Goal: Check status: Check status

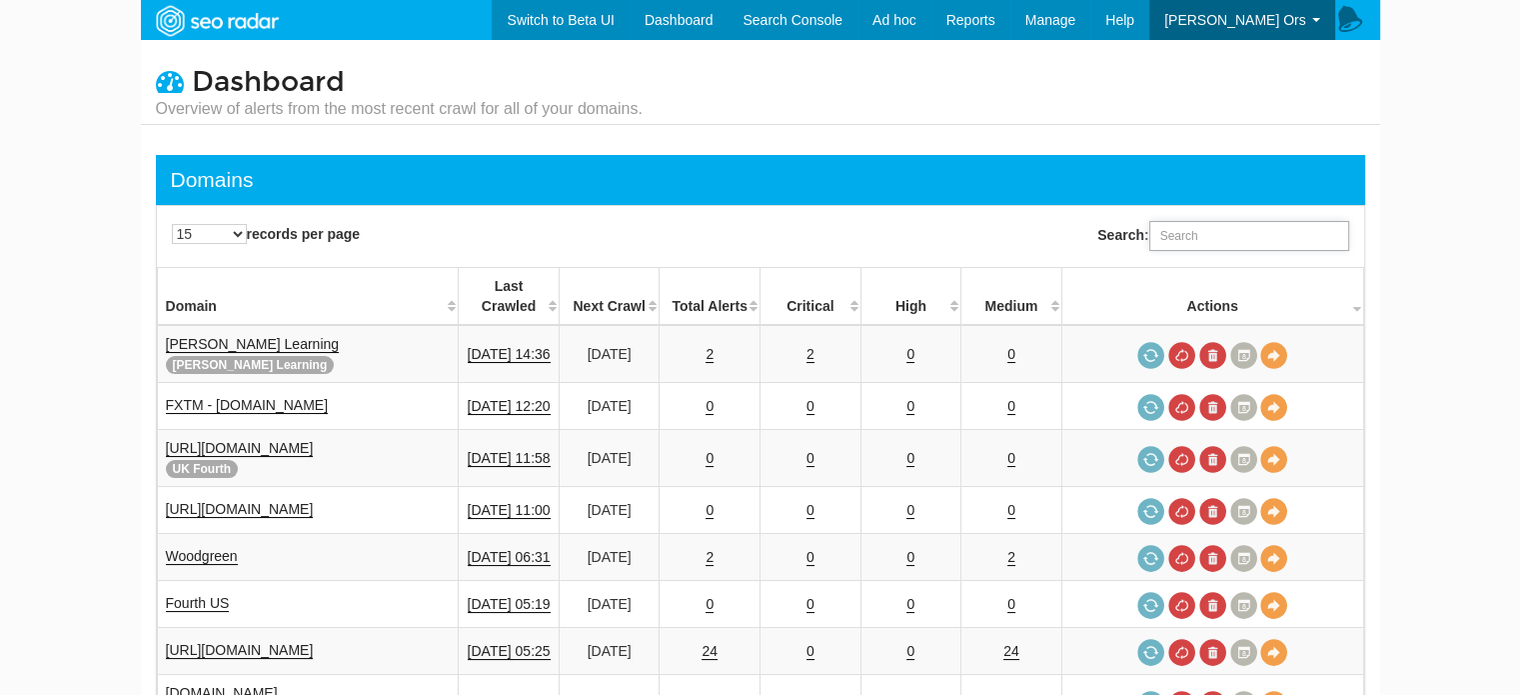
click at [1233, 241] on input "Search:" at bounding box center [1249, 236] width 200 height 30
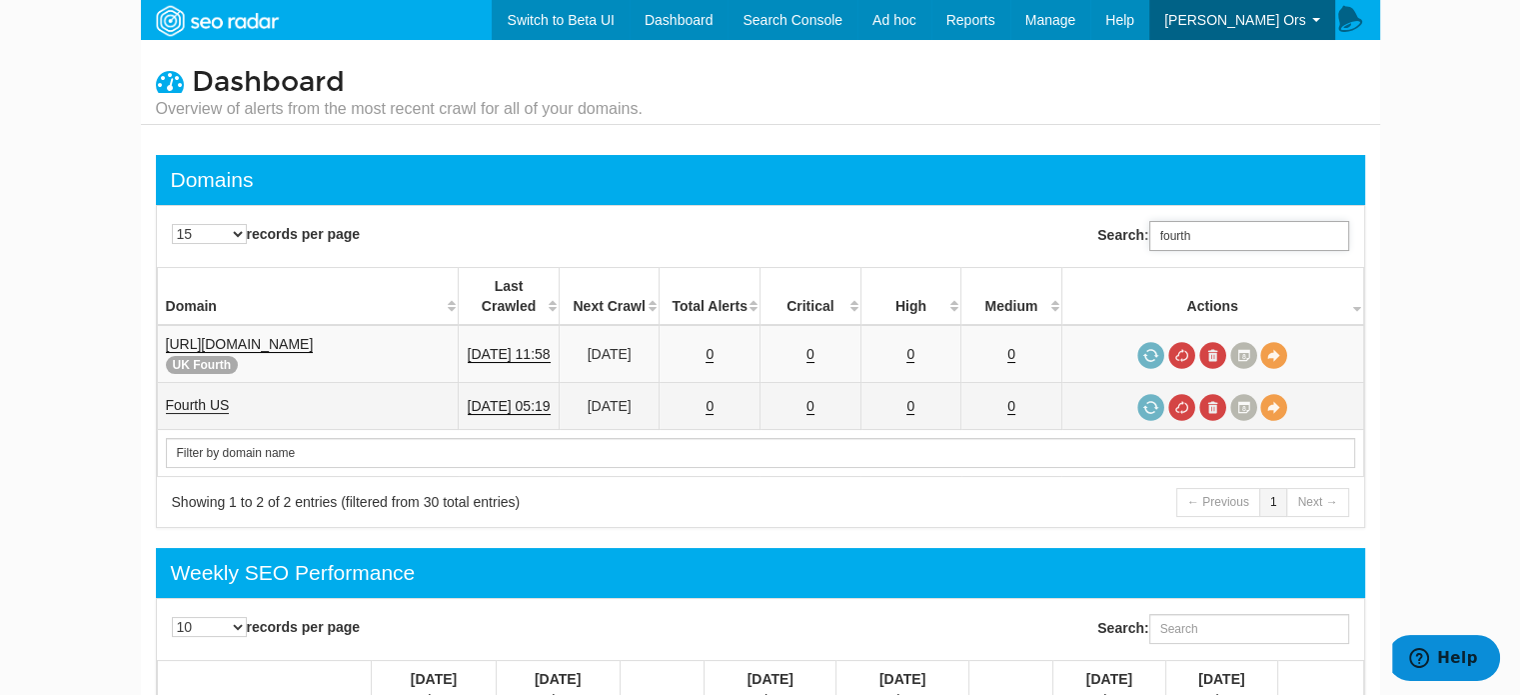
type input "fourth"
click at [217, 397] on link "Fourth US" at bounding box center [198, 405] width 64 height 17
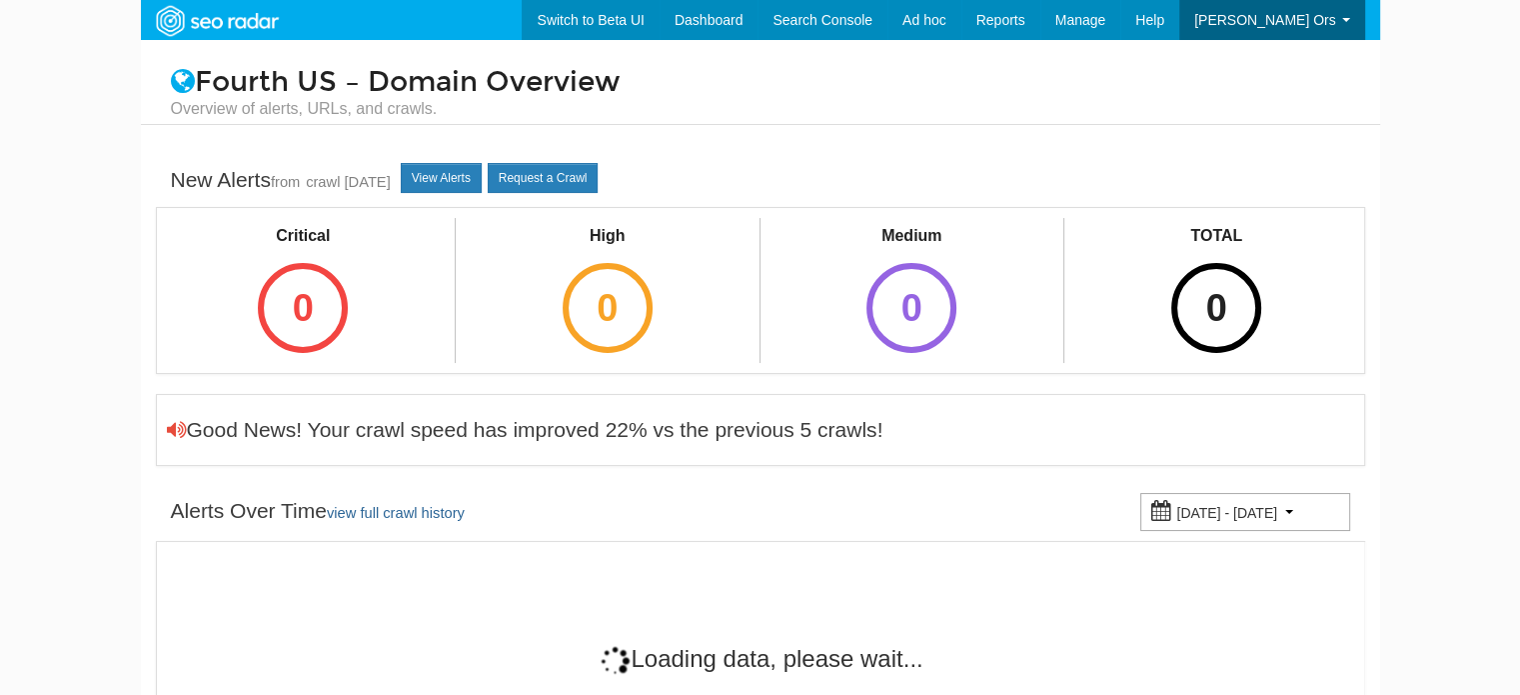
scroll to position [80, 0]
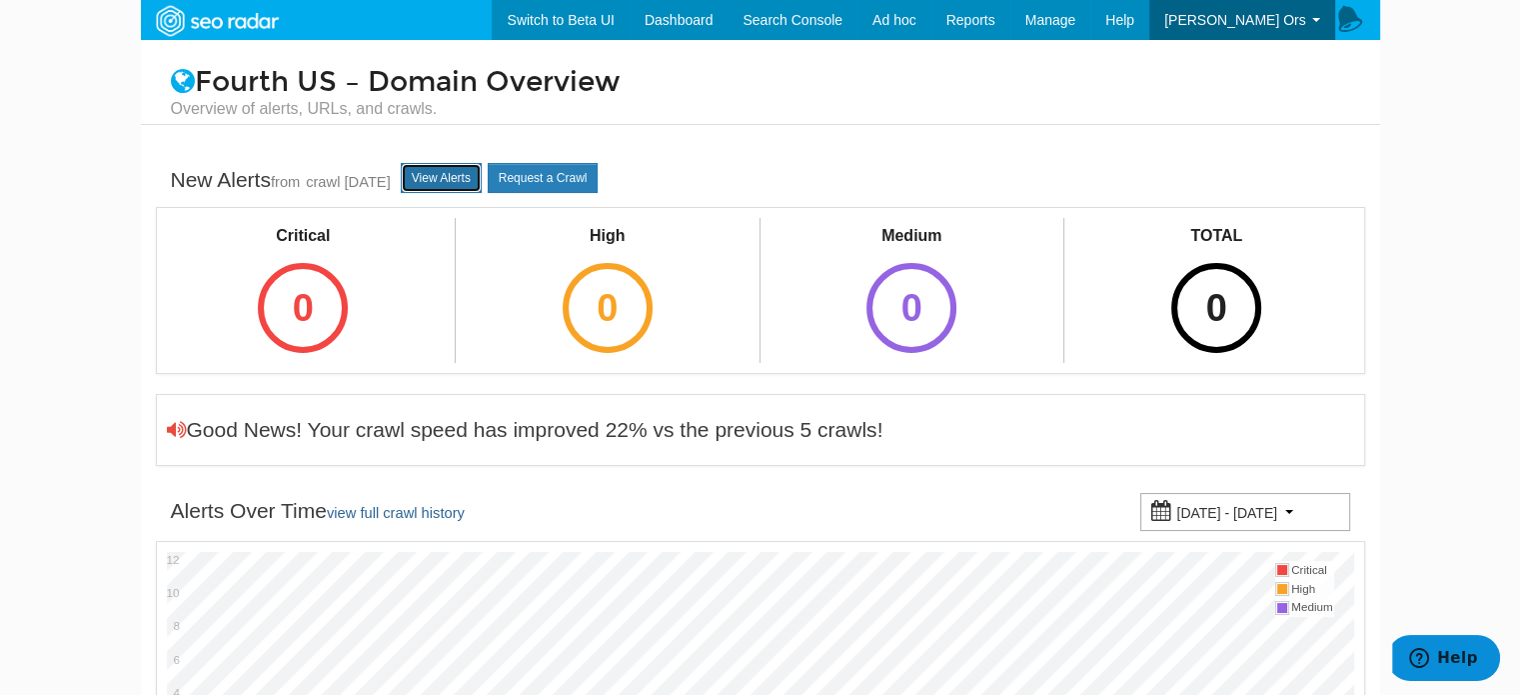
click at [452, 187] on link "View Alerts" at bounding box center [441, 178] width 81 height 30
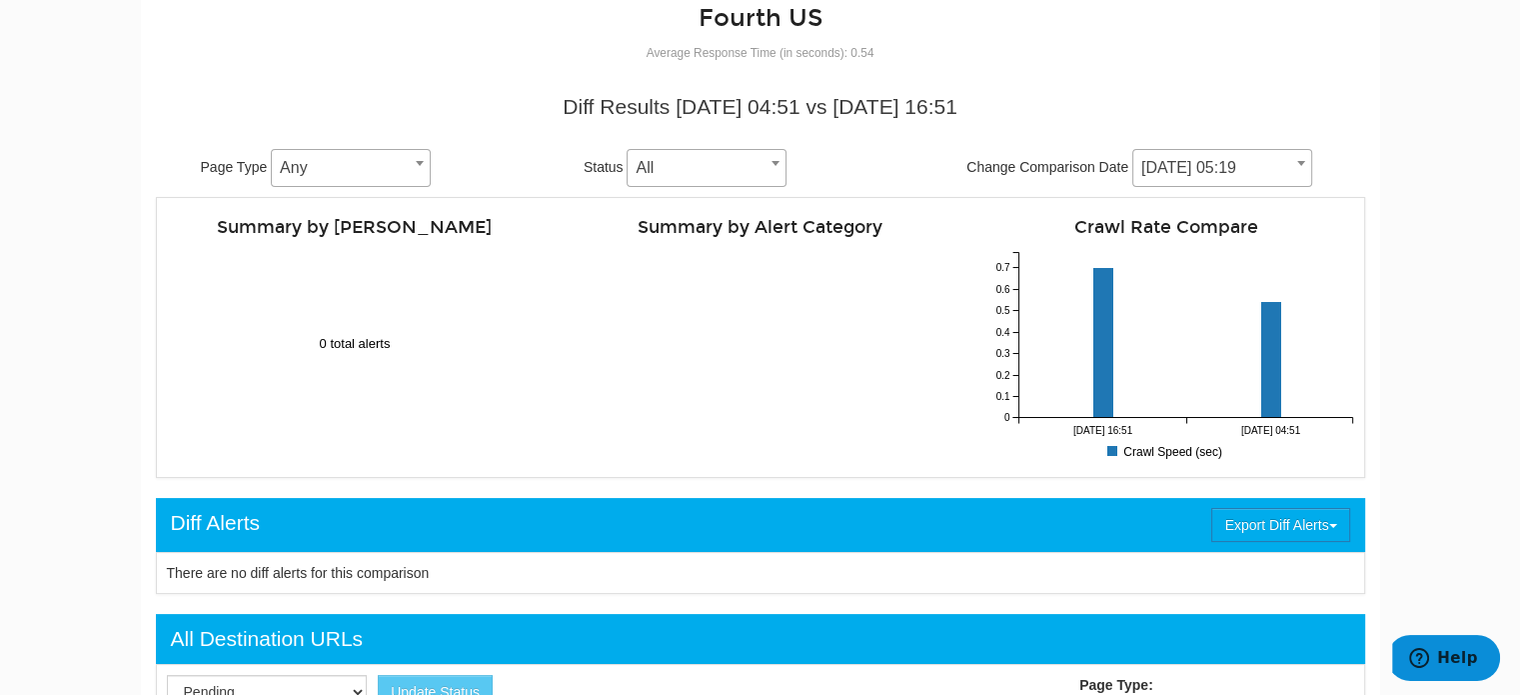
scroll to position [200, 0]
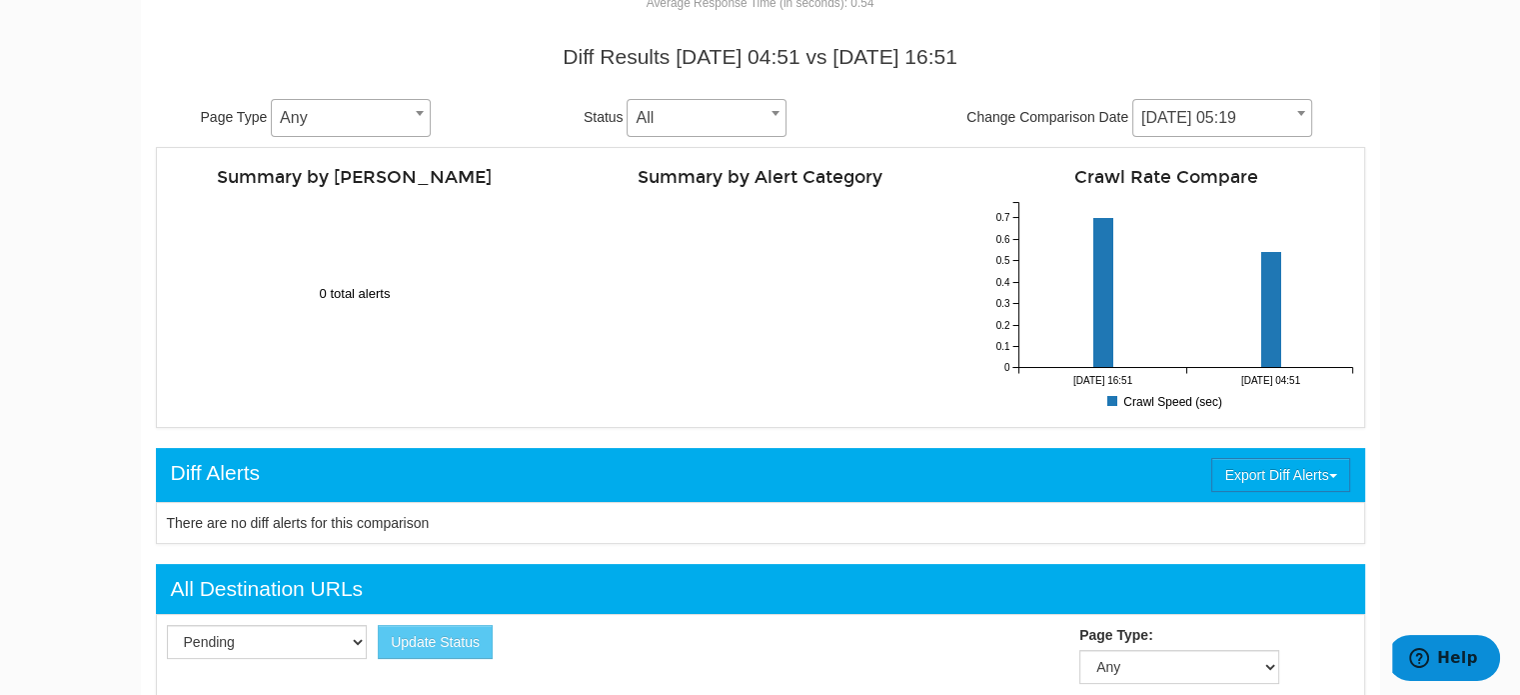
click at [400, 111] on span "Any" at bounding box center [351, 118] width 158 height 28
click at [403, 111] on span "Any" at bounding box center [351, 118] width 158 height 28
click at [684, 123] on span "All" at bounding box center [707, 118] width 158 height 28
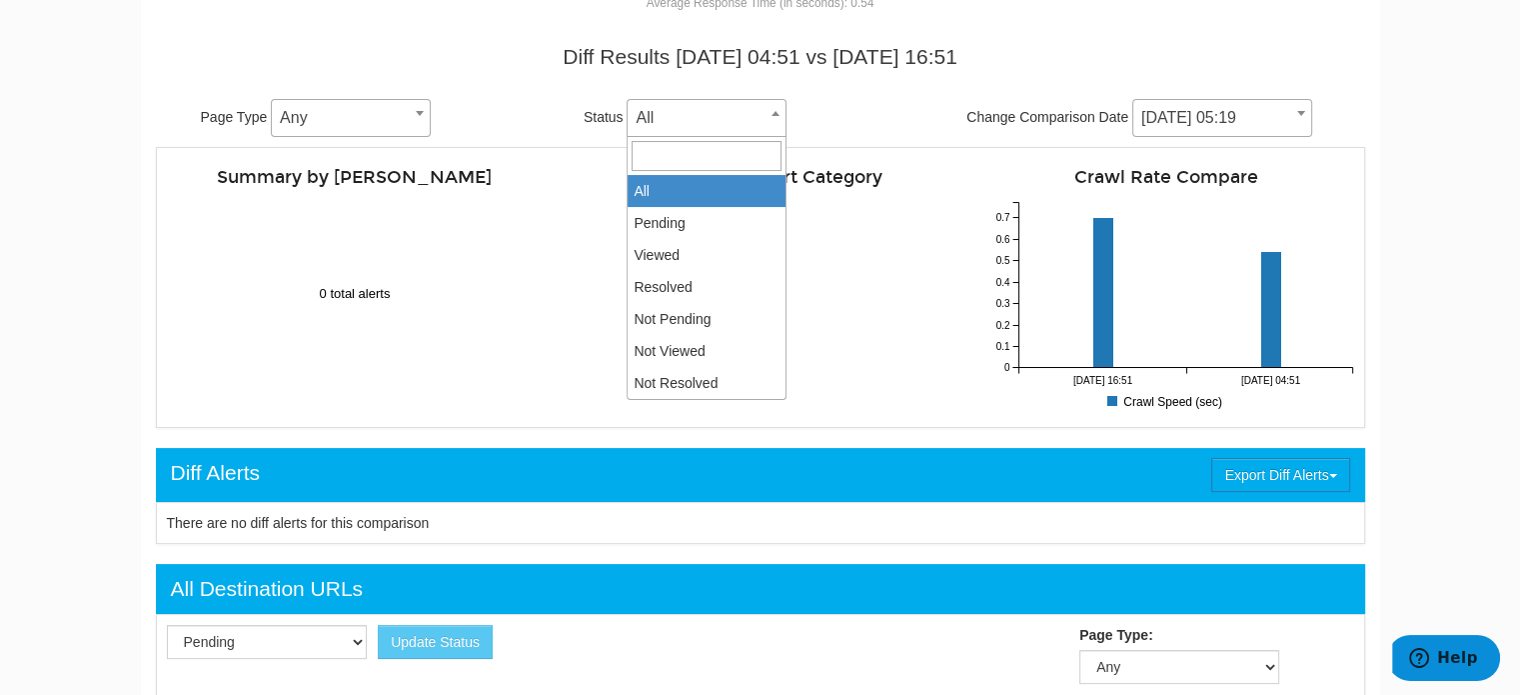
click at [708, 117] on span "All" at bounding box center [707, 118] width 158 height 28
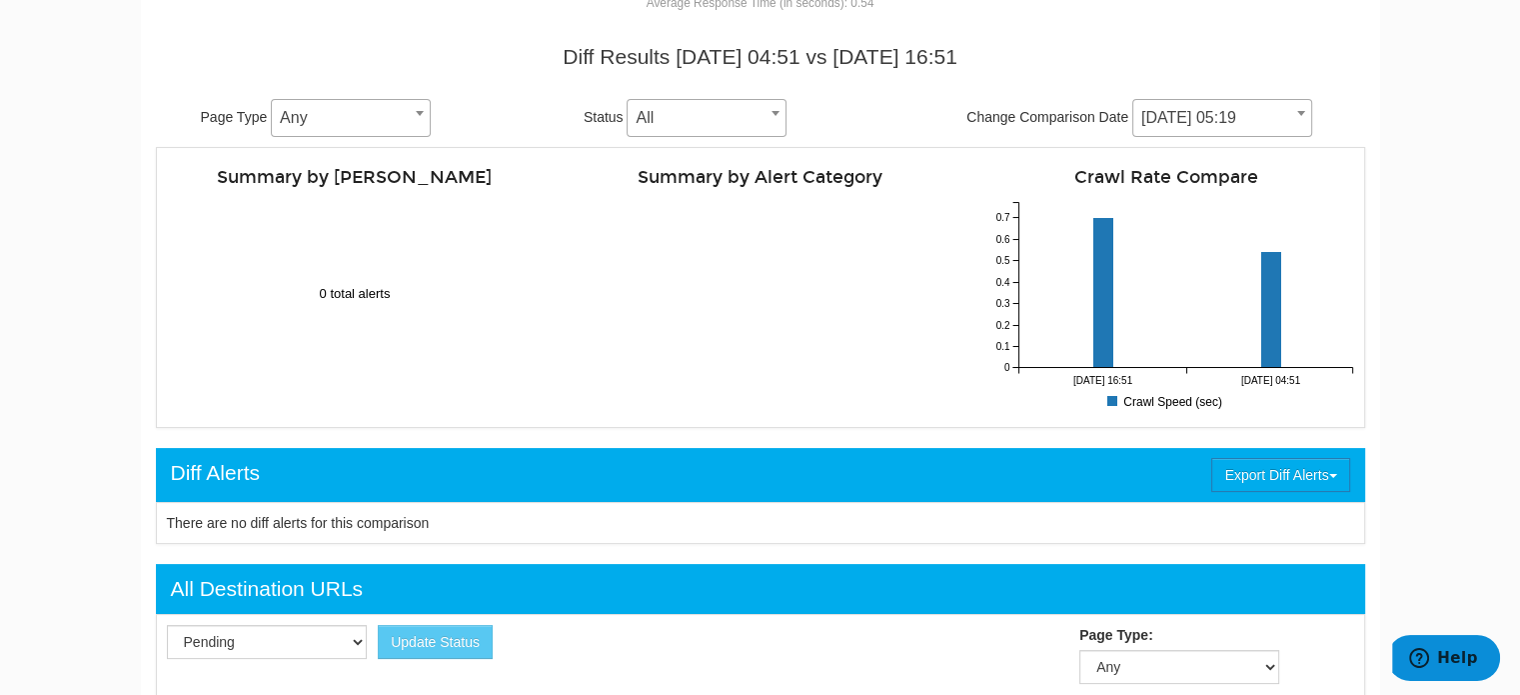
click at [1234, 109] on span "[DATE] 05:19" at bounding box center [1222, 118] width 178 height 28
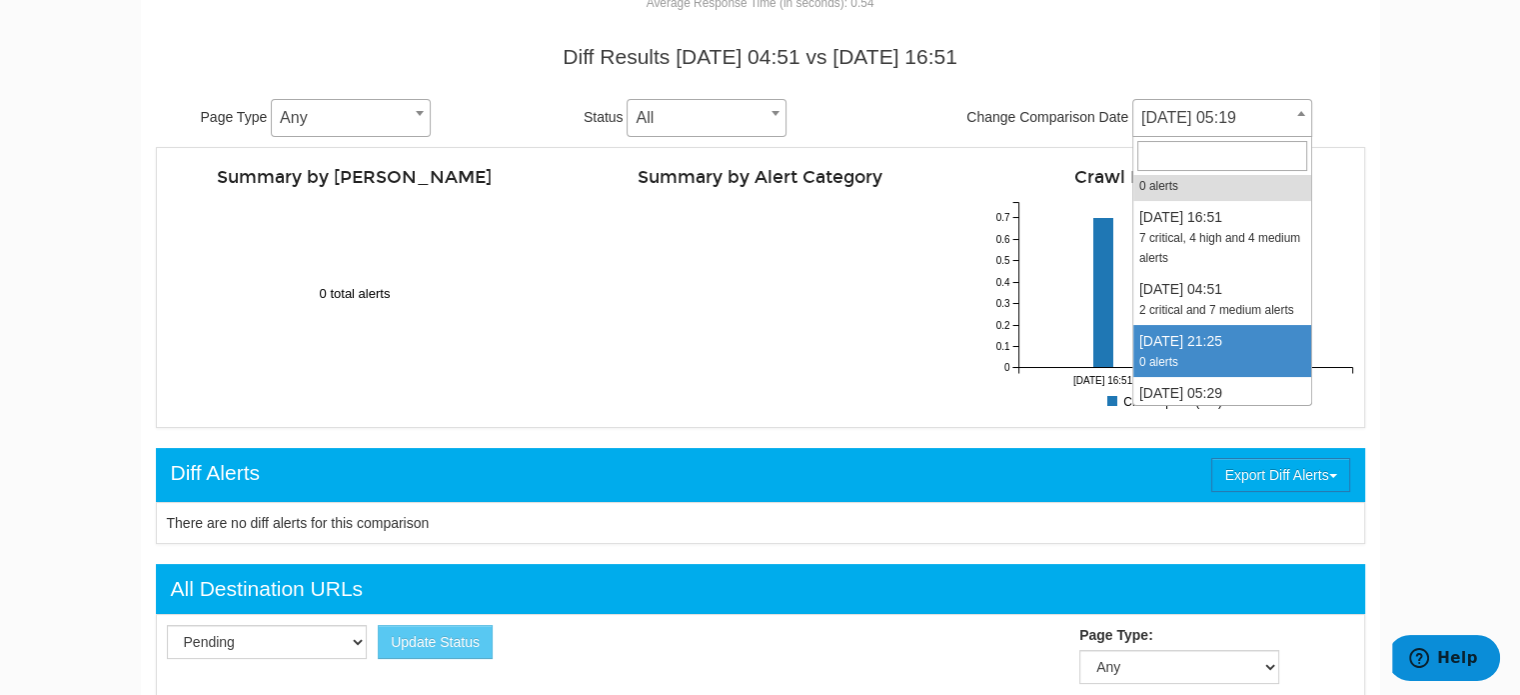
scroll to position [0, 0]
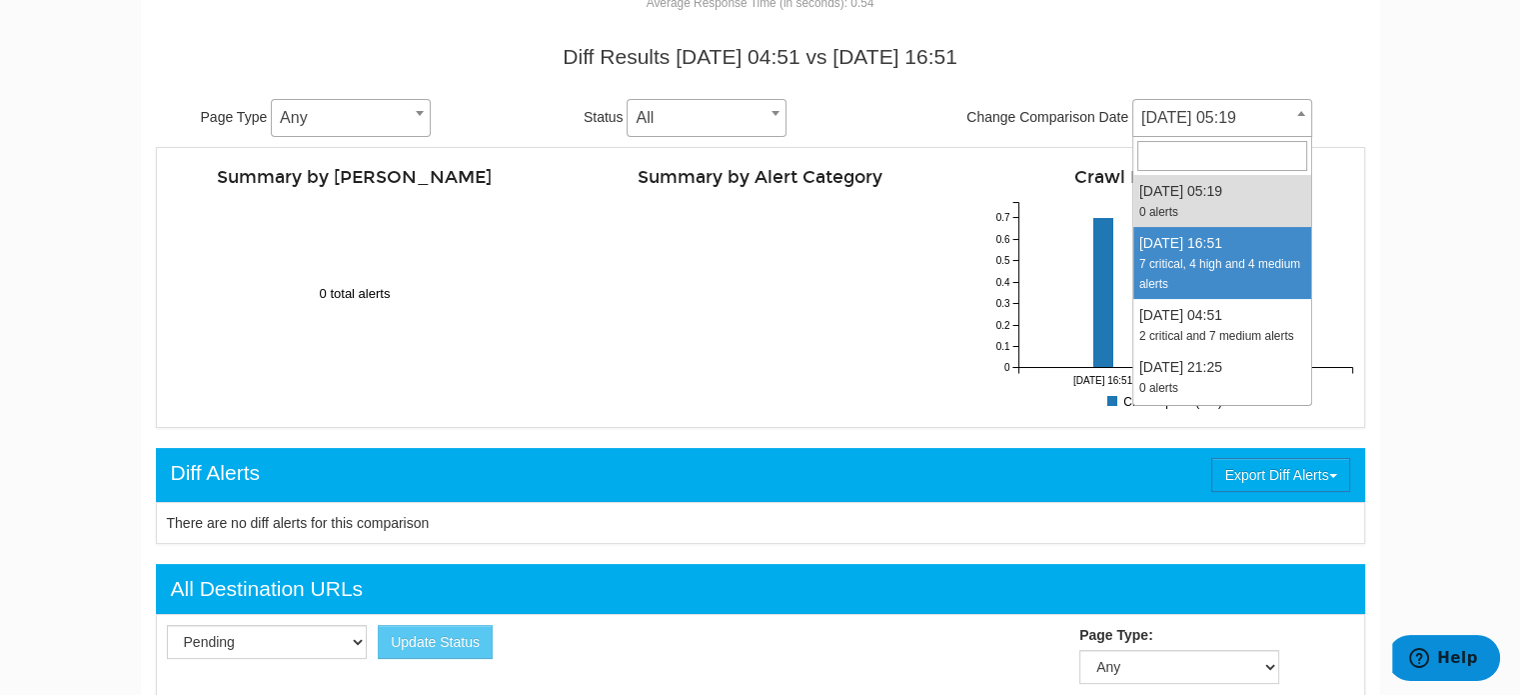
select select "2023779"
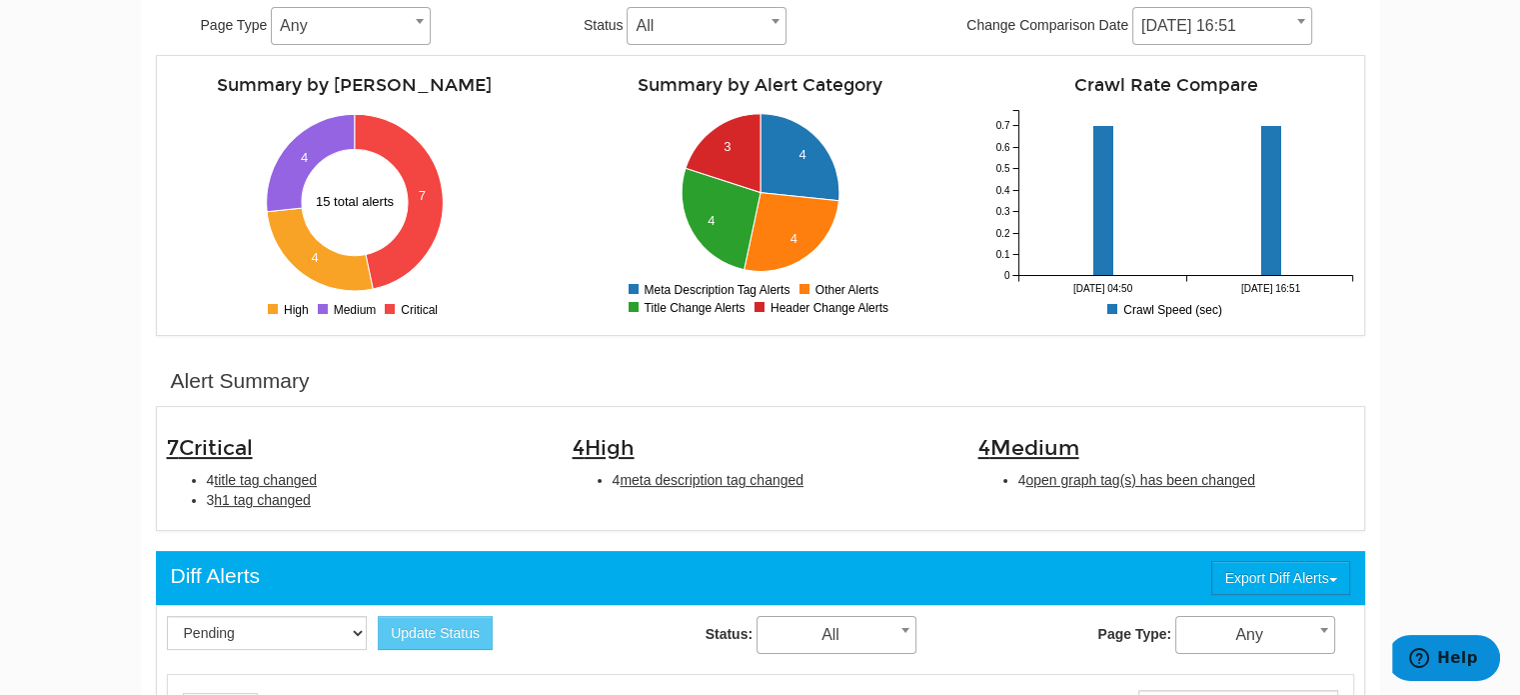
scroll to position [400, 0]
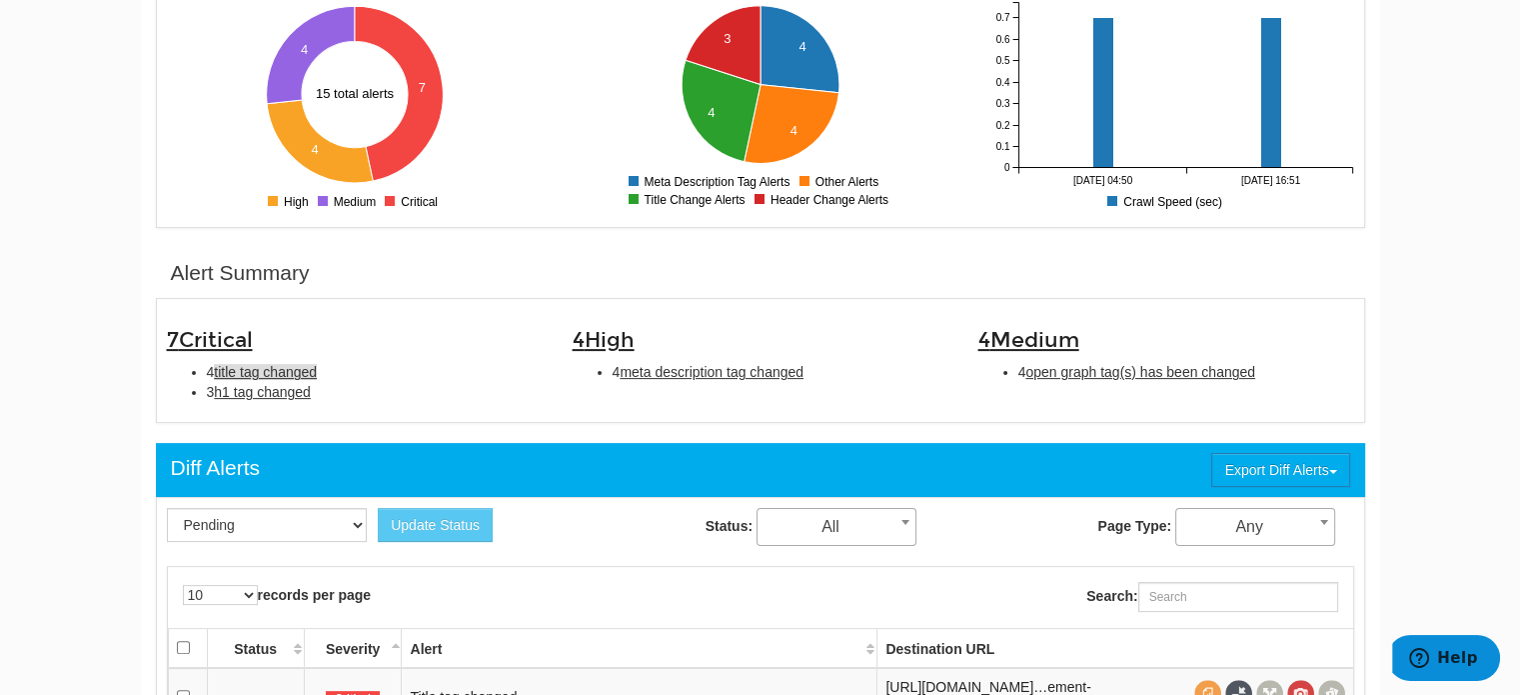
click at [299, 366] on span "title tag changed" at bounding box center [265, 372] width 103 height 16
type input "title tag changed"
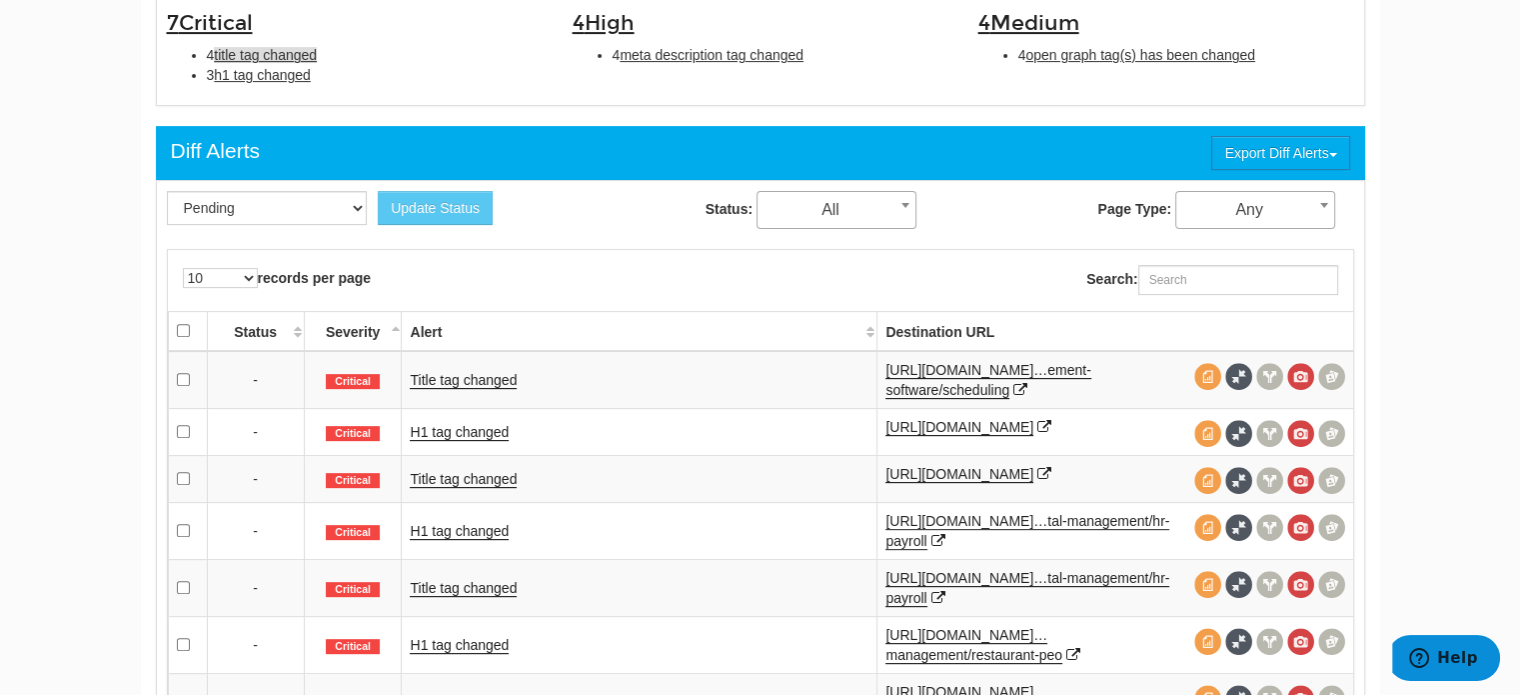
scroll to position [747, 0]
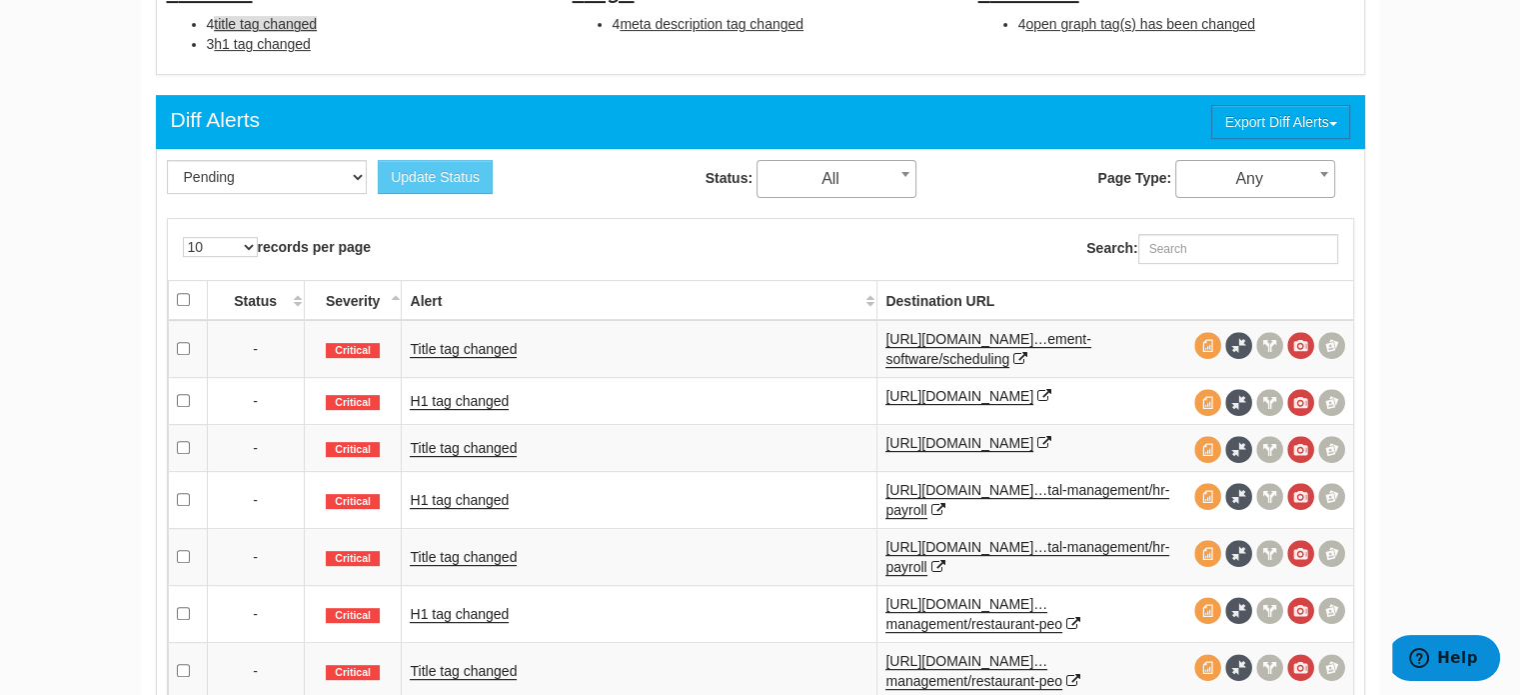
drag, startPoint x: 1022, startPoint y: 347, endPoint x: 868, endPoint y: 334, distance: 154.4
click at [867, 334] on td "Title tag changed" at bounding box center [640, 349] width 476 height 58
click at [960, 335] on link "[URL][DOMAIN_NAME]…ement-software/scheduling" at bounding box center [987, 349] width 205 height 37
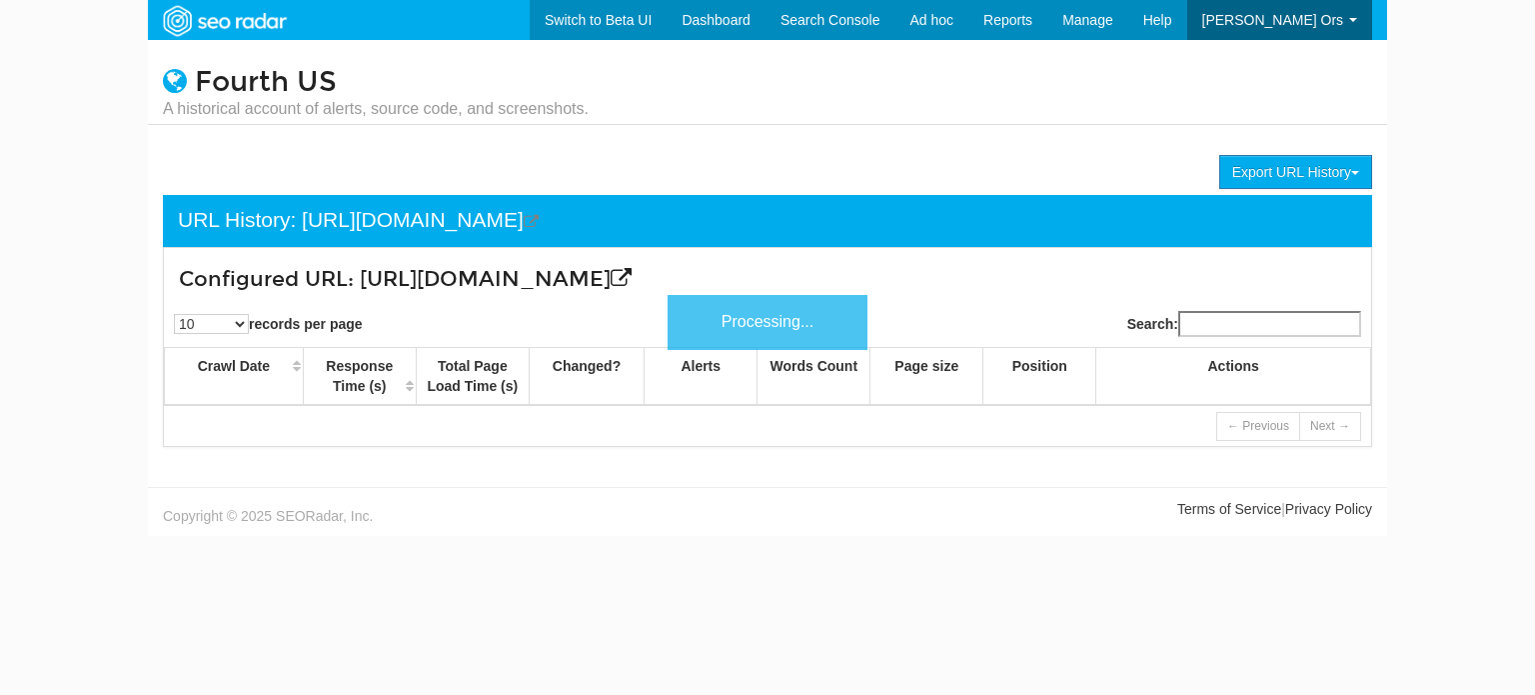
scroll to position [80, 0]
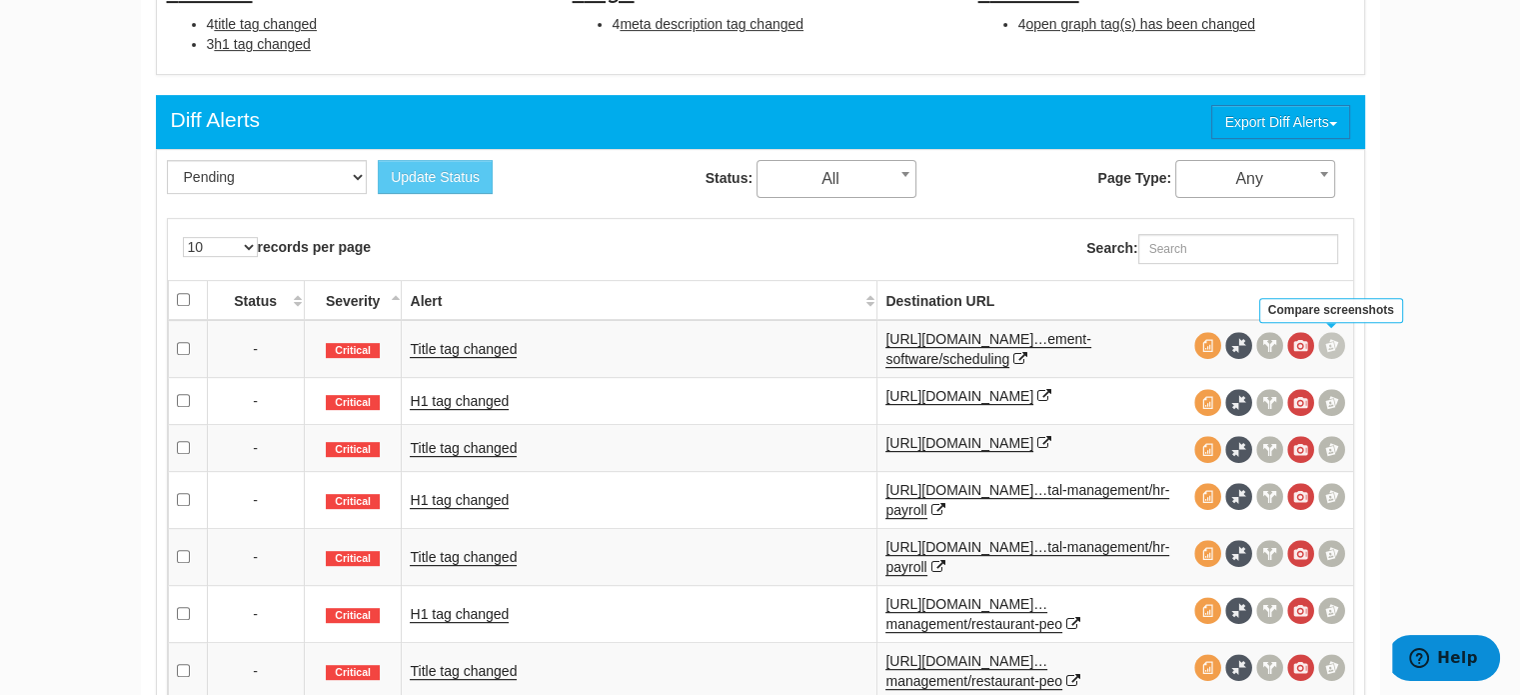
click at [1327, 347] on span at bounding box center [1331, 345] width 27 height 27
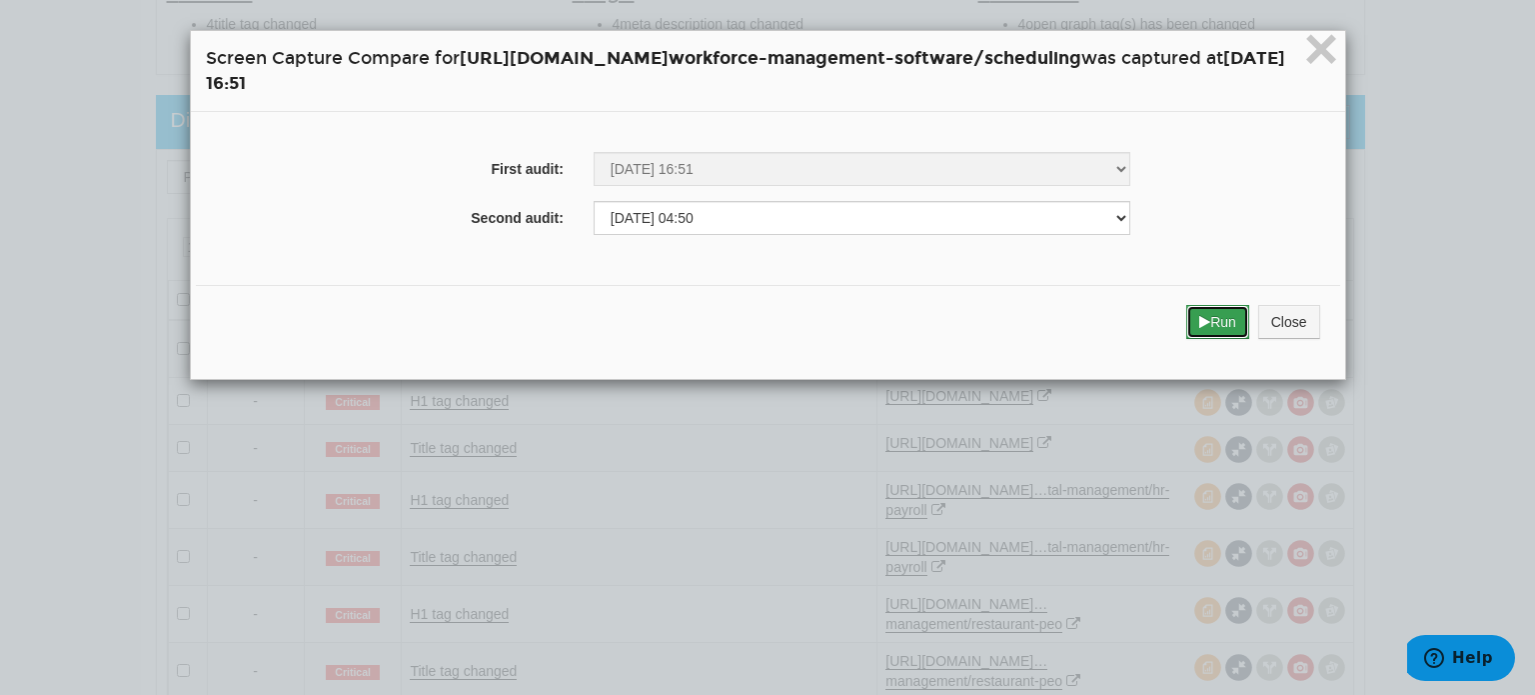
click at [1249, 327] on button "Run" at bounding box center [1217, 322] width 63 height 34
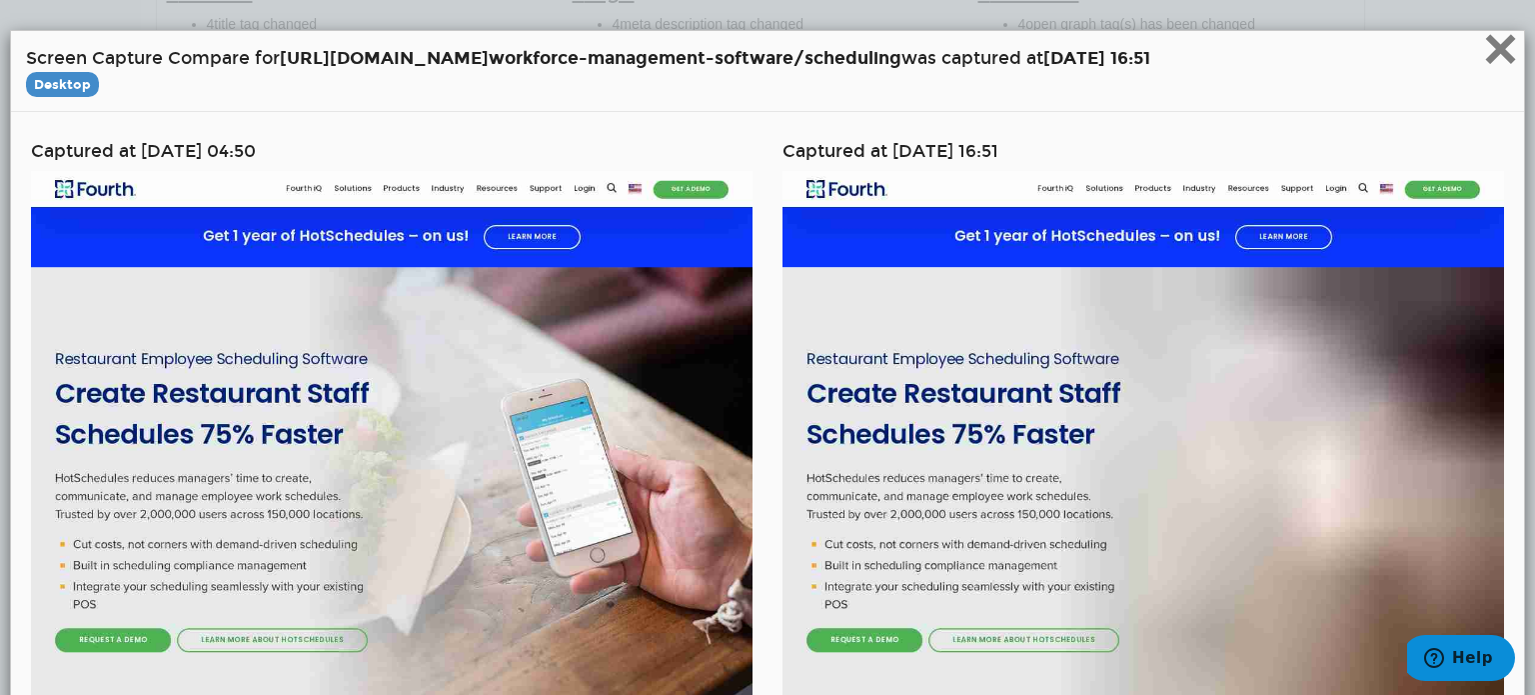
click at [1497, 50] on span "×" at bounding box center [1500, 48] width 35 height 67
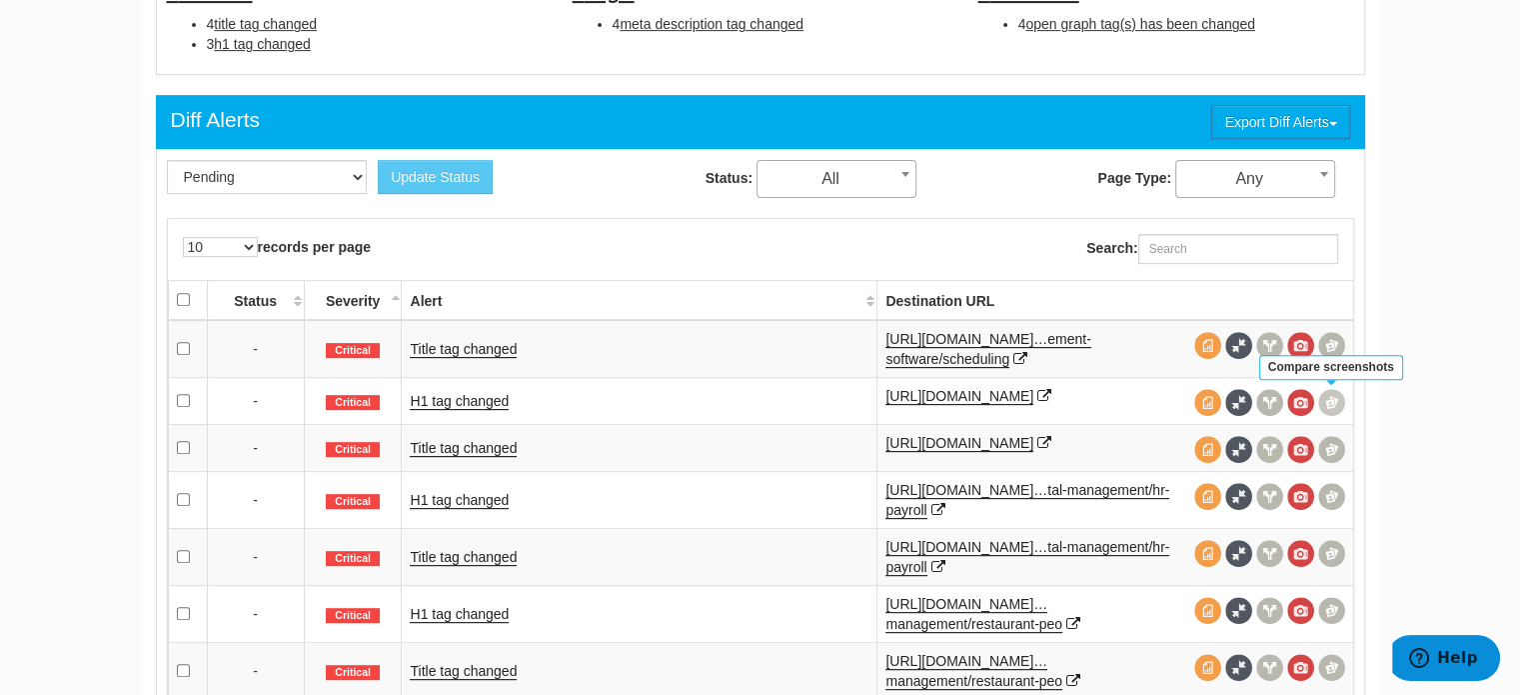
click at [1332, 402] on span at bounding box center [1331, 402] width 27 height 27
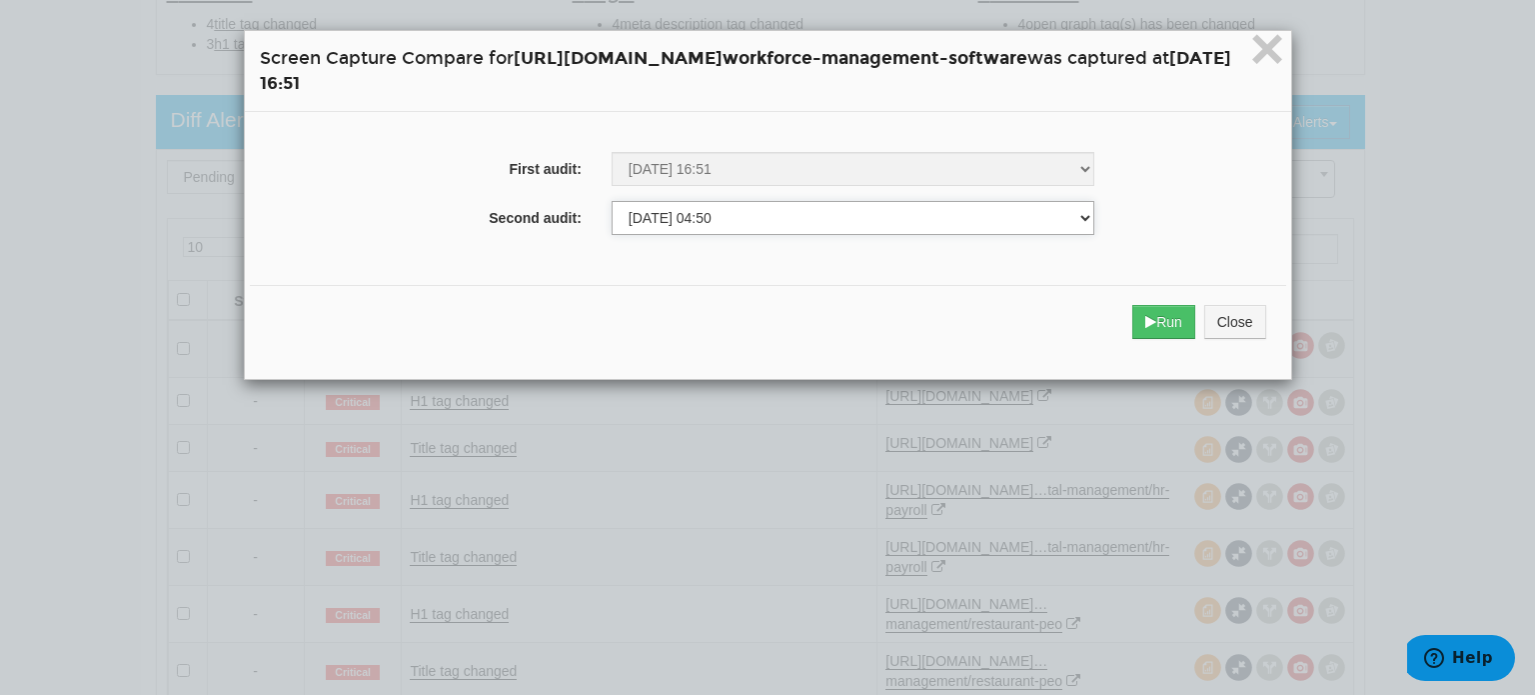
click at [1095, 204] on select "07/11/2025 17:01 07/12/2025 16:57 07/15/2025 04:50 07/18/2025 16:51 07/22/2025 …" at bounding box center [854, 218] width 484 height 34
click at [1195, 321] on button "Run" at bounding box center [1163, 322] width 63 height 34
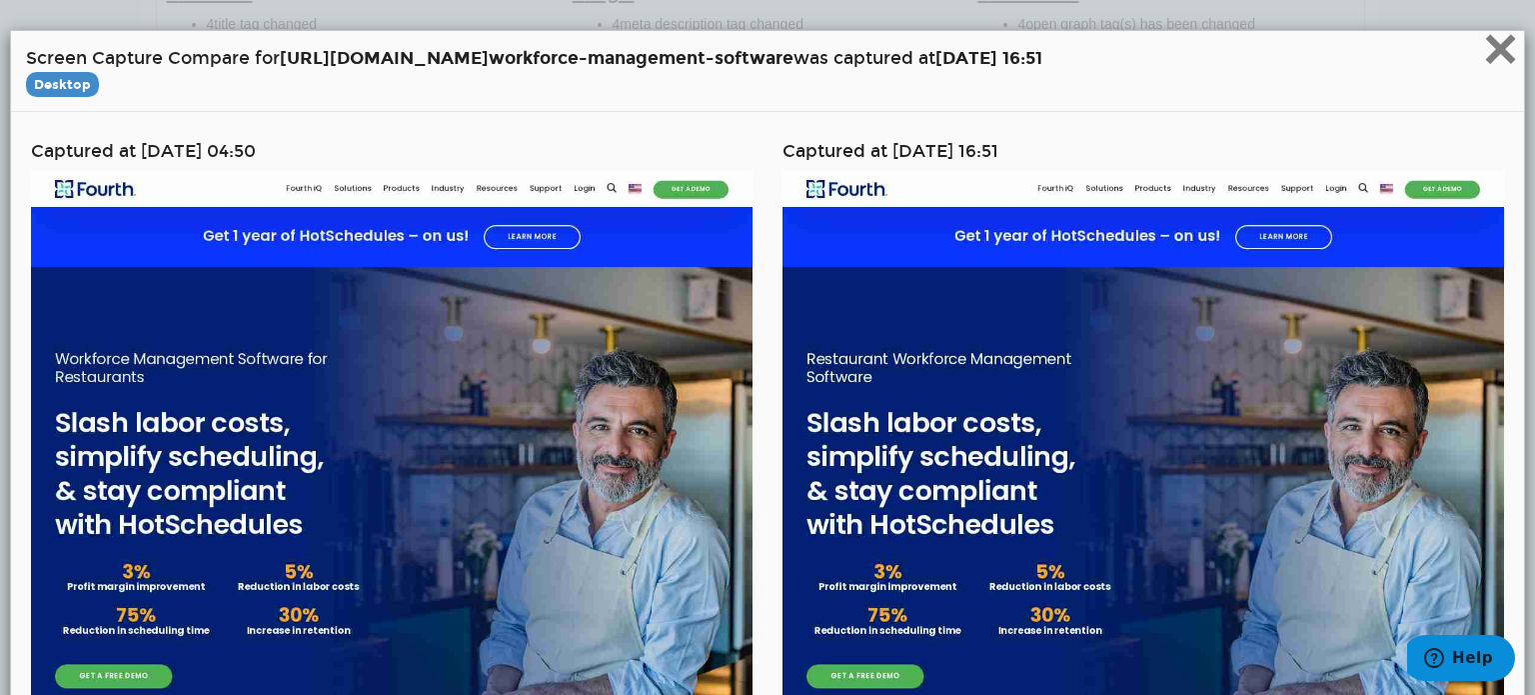
click at [1483, 50] on span "×" at bounding box center [1500, 48] width 35 height 67
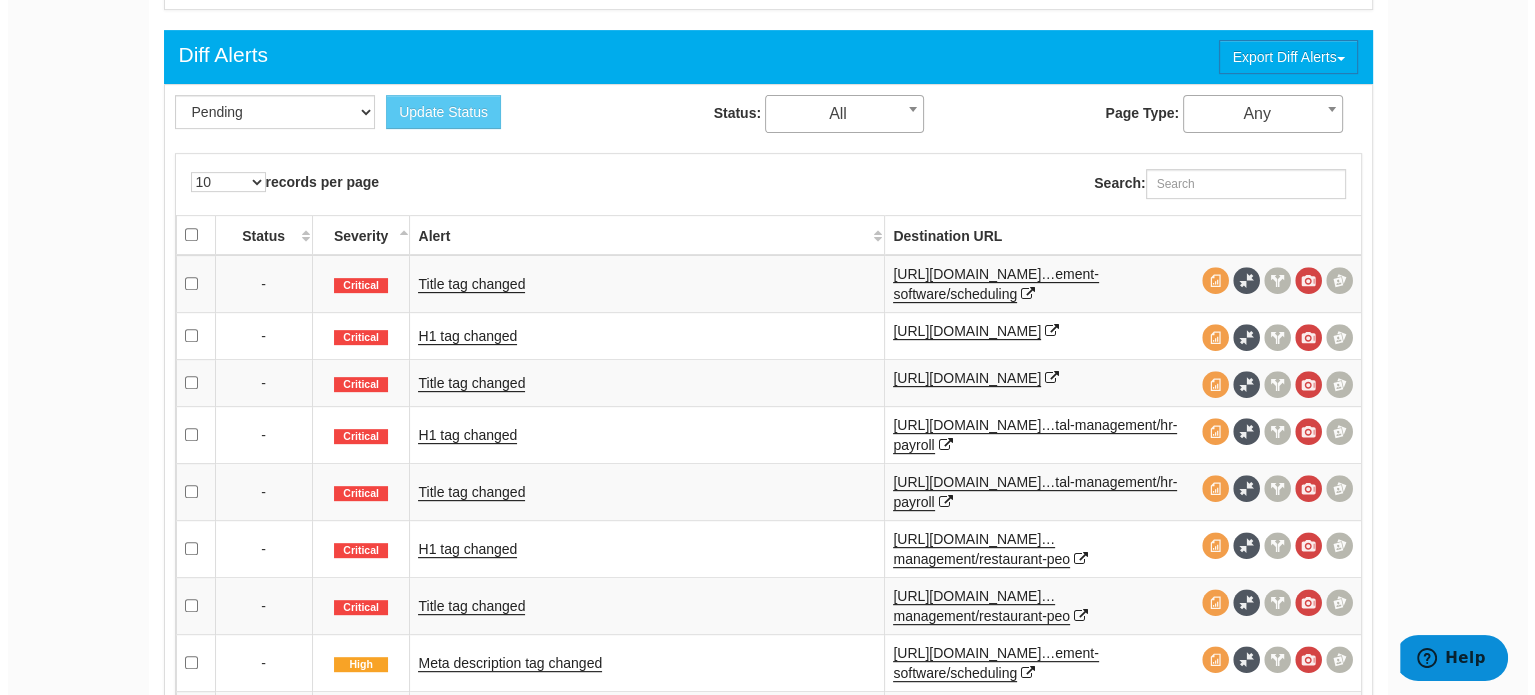
scroll to position [847, 0]
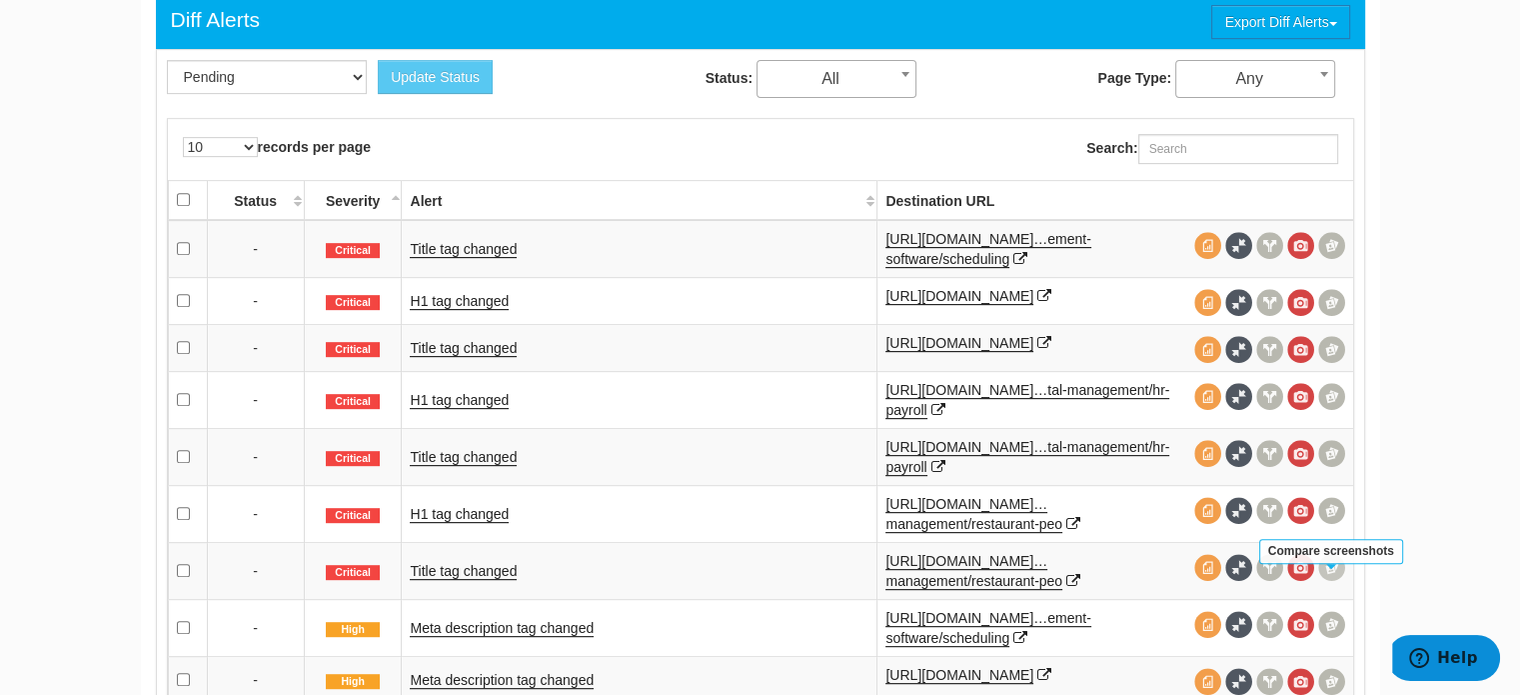
click at [1329, 581] on span at bounding box center [1331, 567] width 27 height 27
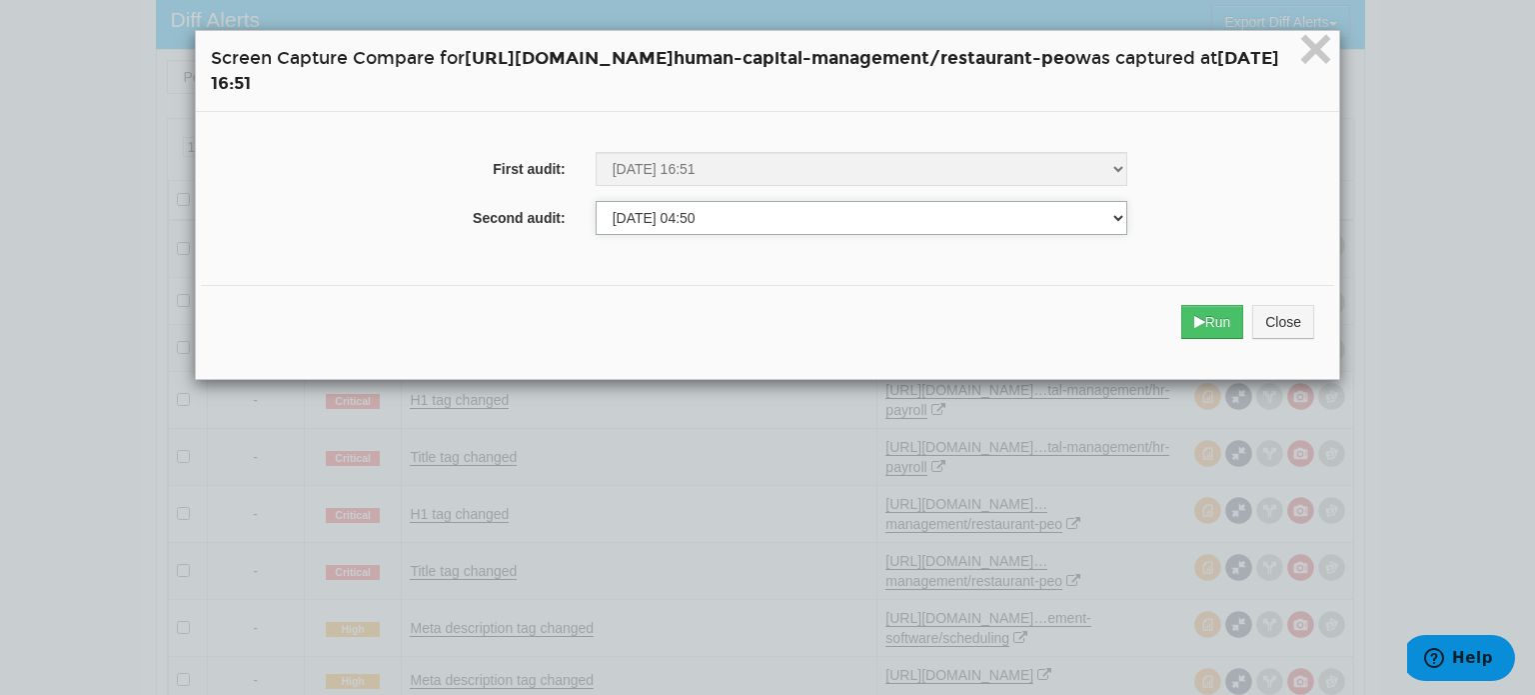
click at [681, 215] on select "07/11/2025 17:01 07/12/2025 16:57 07/15/2025 04:50 07/18/2025 16:51 07/22/2025 …" at bounding box center [862, 218] width 532 height 34
select select "281036537"
click at [596, 202] on select "07/11/2025 17:01 07/12/2025 16:57 07/15/2025 04:50 07/18/2025 16:51 07/22/2025 …" at bounding box center [862, 218] width 532 height 34
click at [1244, 311] on button "Run" at bounding box center [1212, 322] width 63 height 34
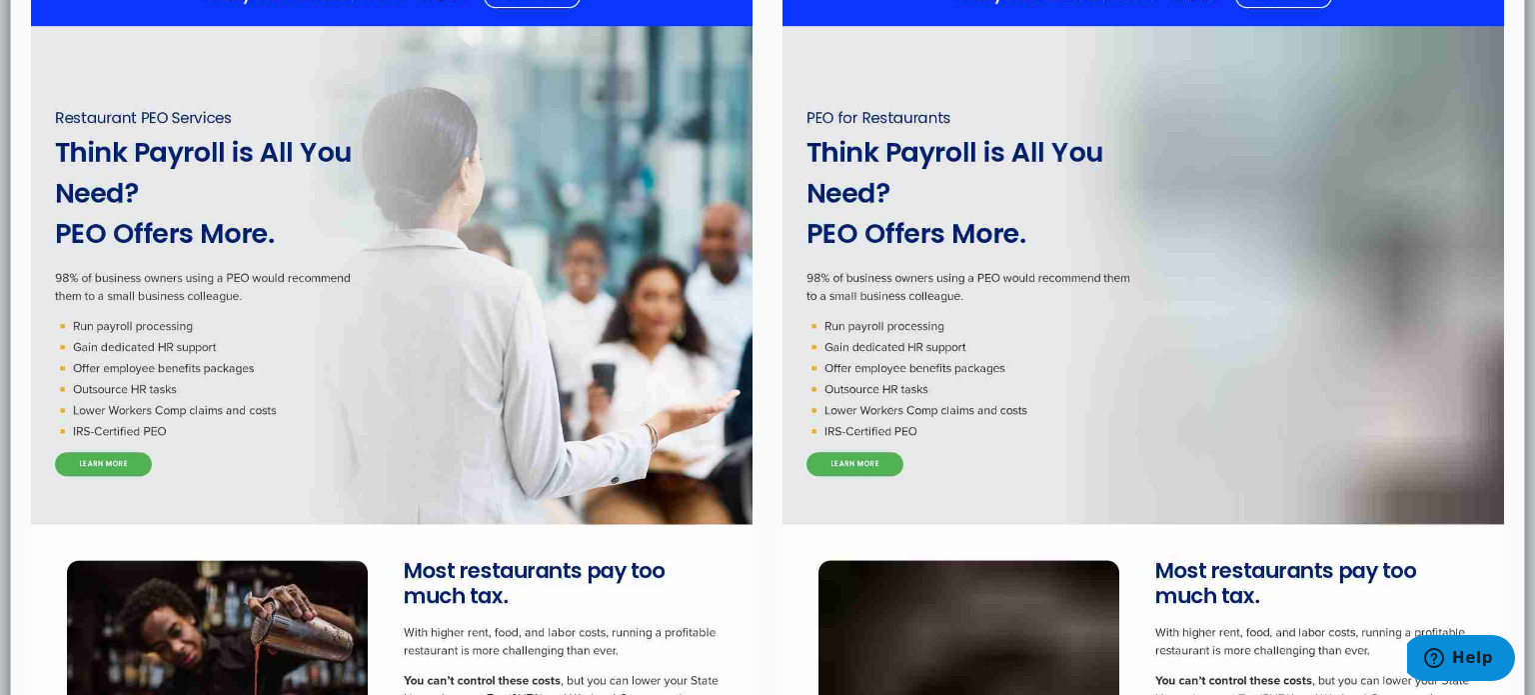
scroll to position [0, 0]
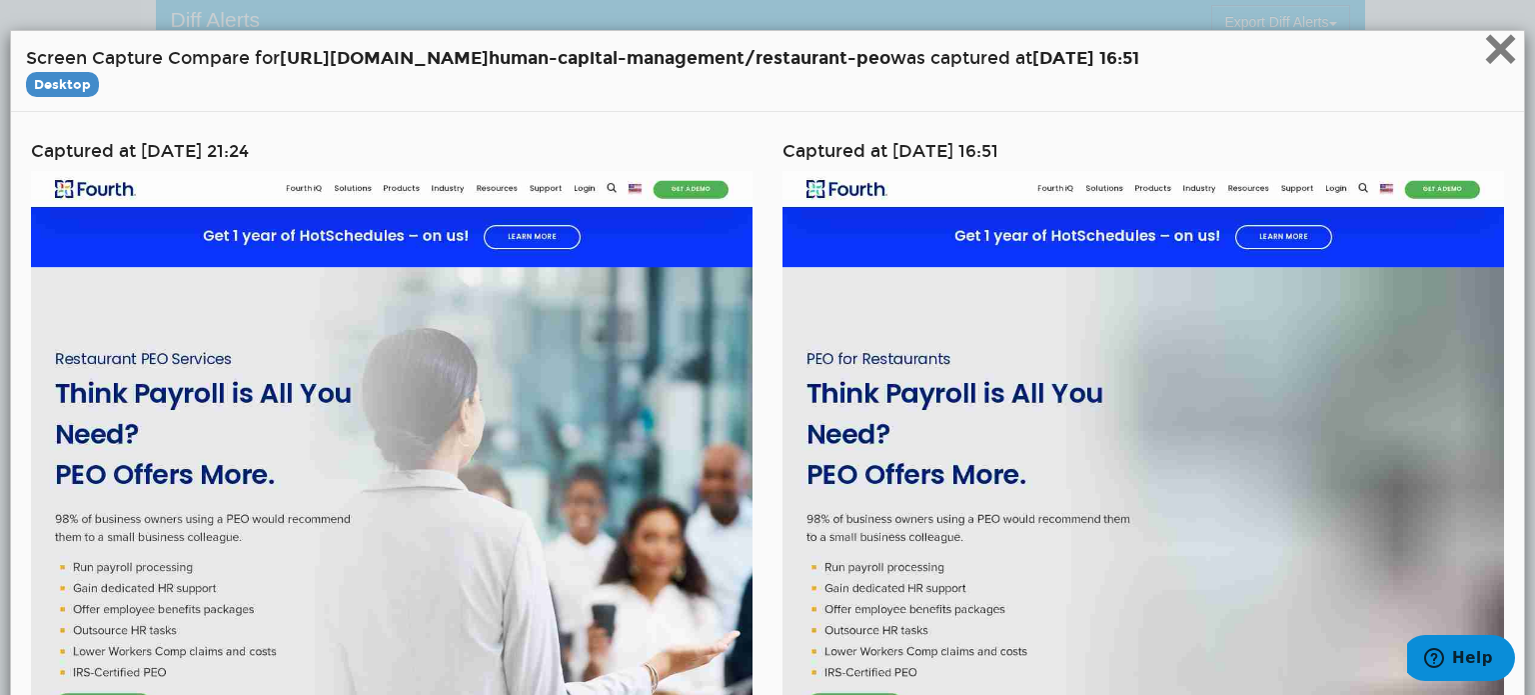
click at [1496, 59] on span "×" at bounding box center [1500, 48] width 35 height 67
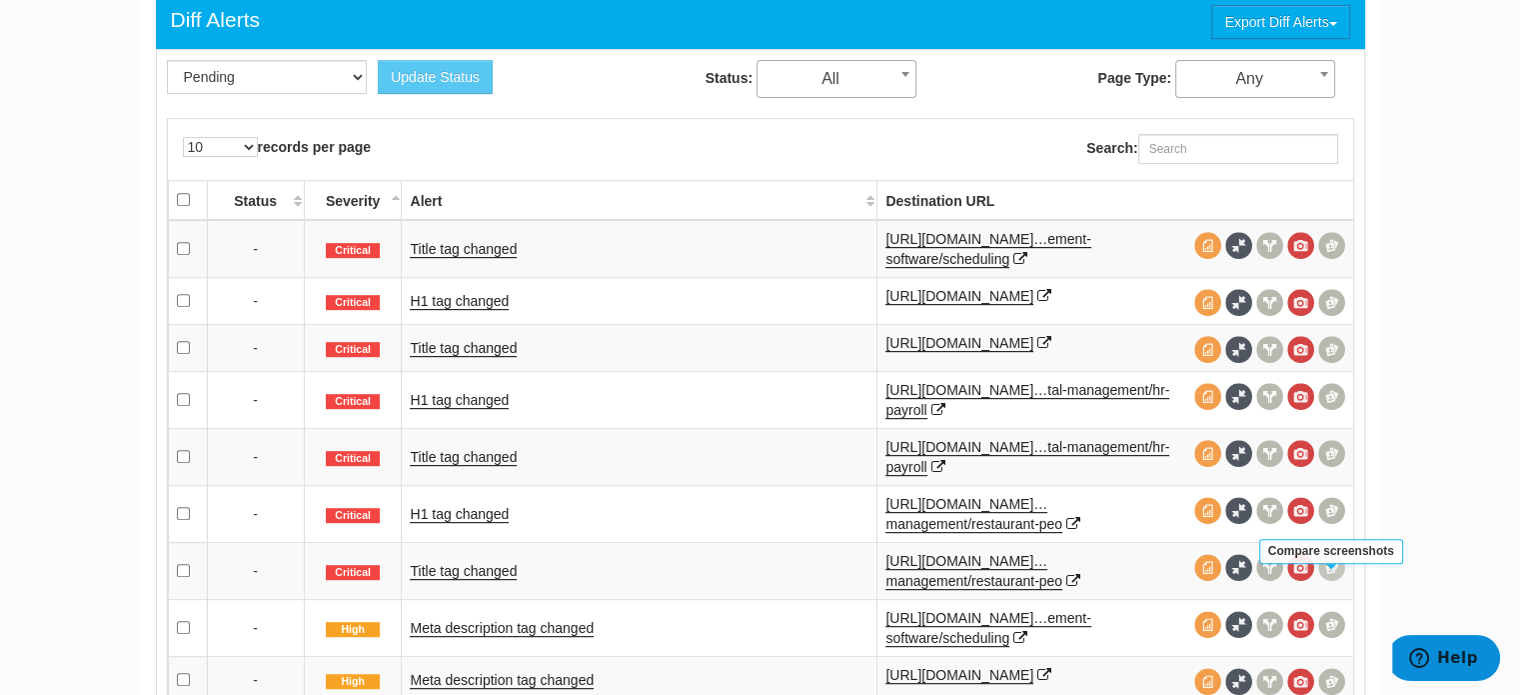
click at [1343, 581] on span at bounding box center [1331, 567] width 27 height 27
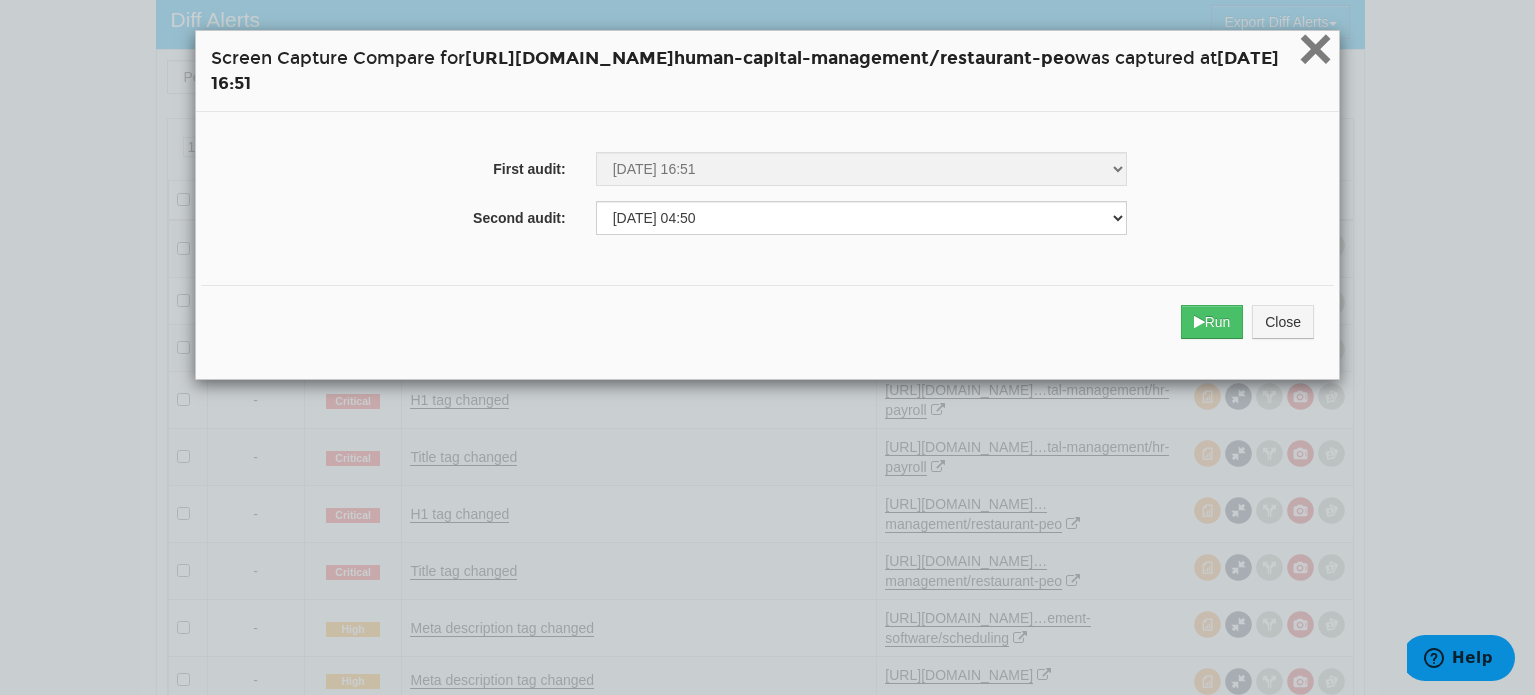
click at [1333, 38] on span "×" at bounding box center [1315, 48] width 35 height 67
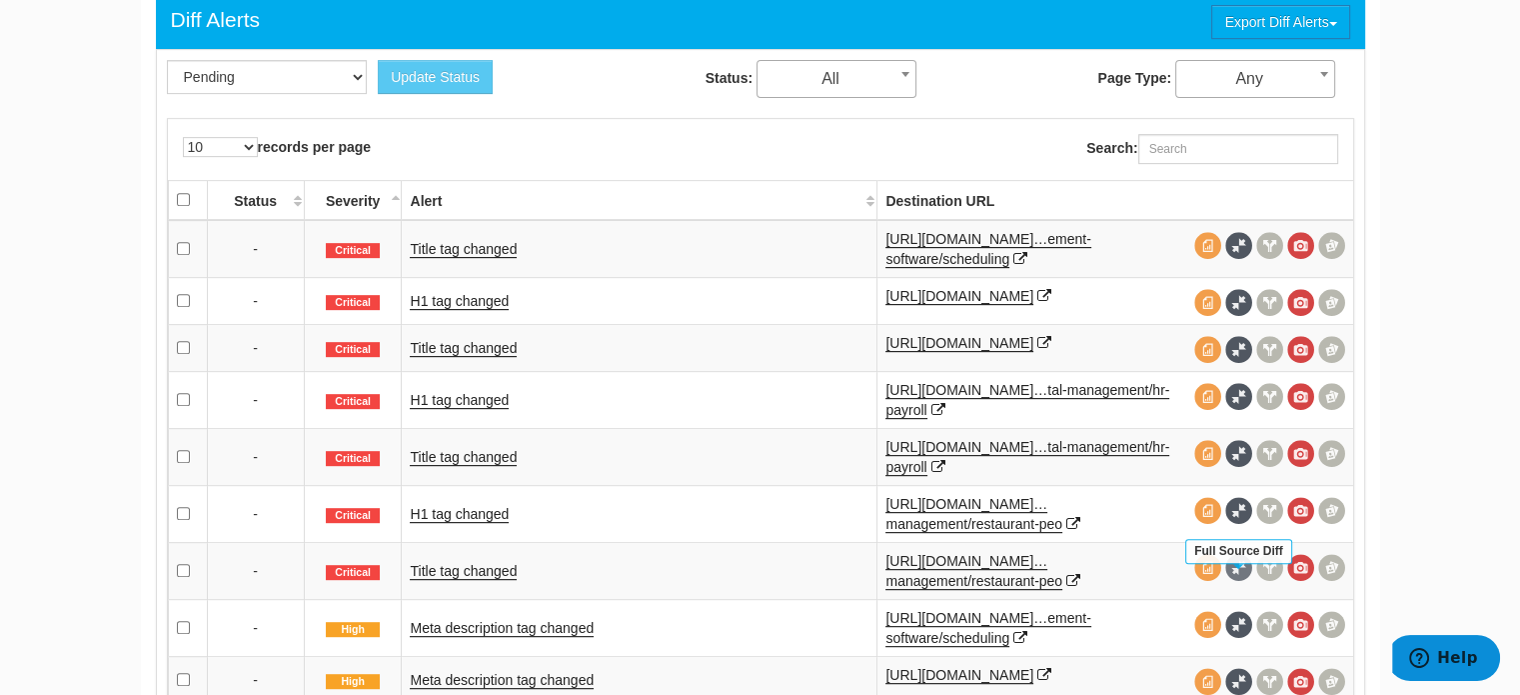
click at [1243, 581] on span at bounding box center [1238, 567] width 27 height 27
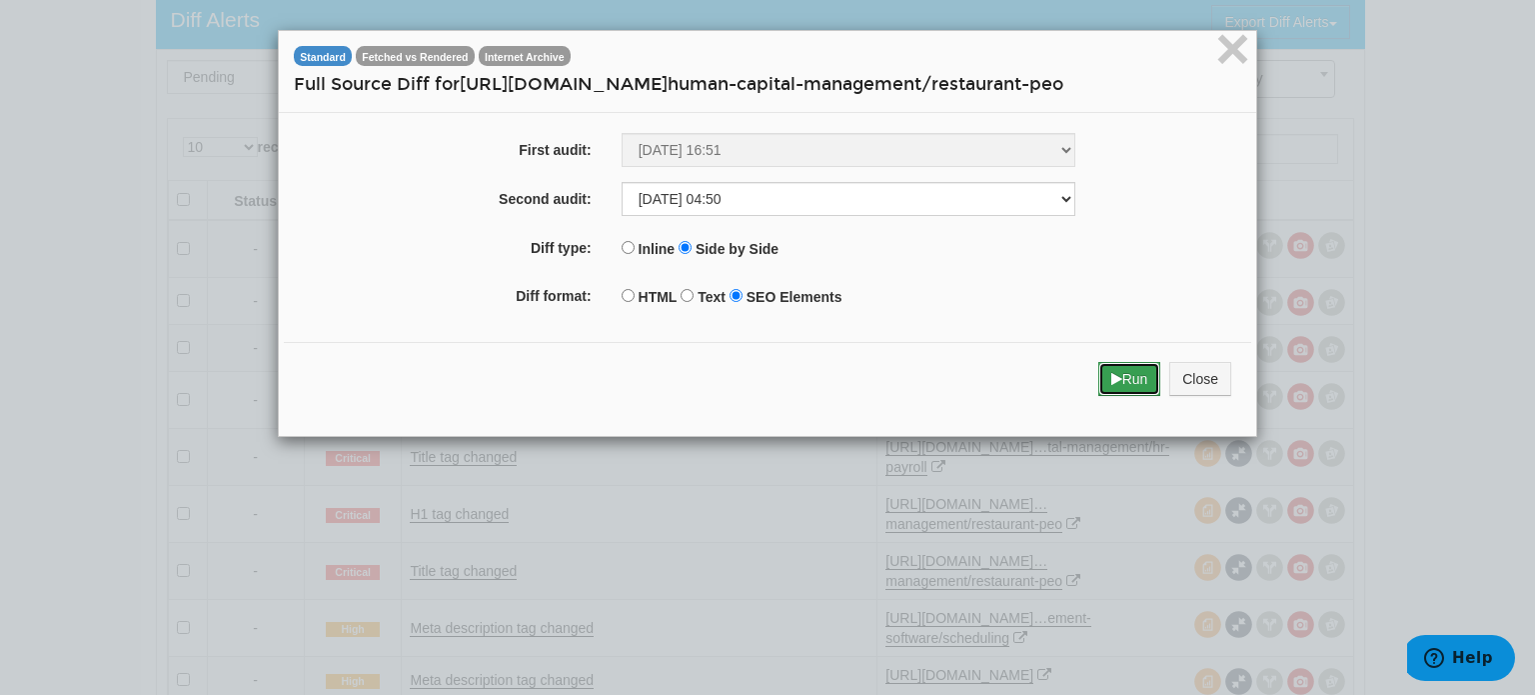
click at [1110, 385] on button "Run" at bounding box center [1129, 379] width 63 height 34
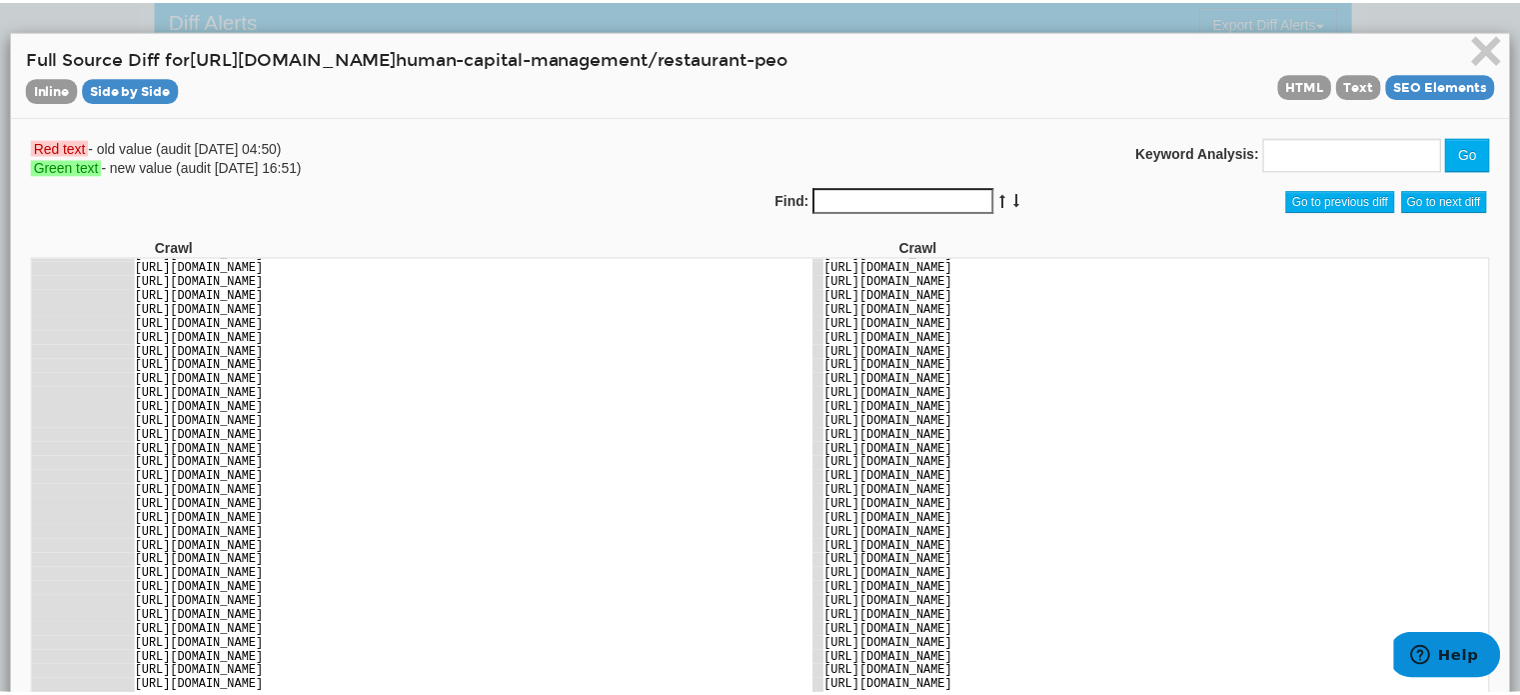
scroll to position [2298, 0]
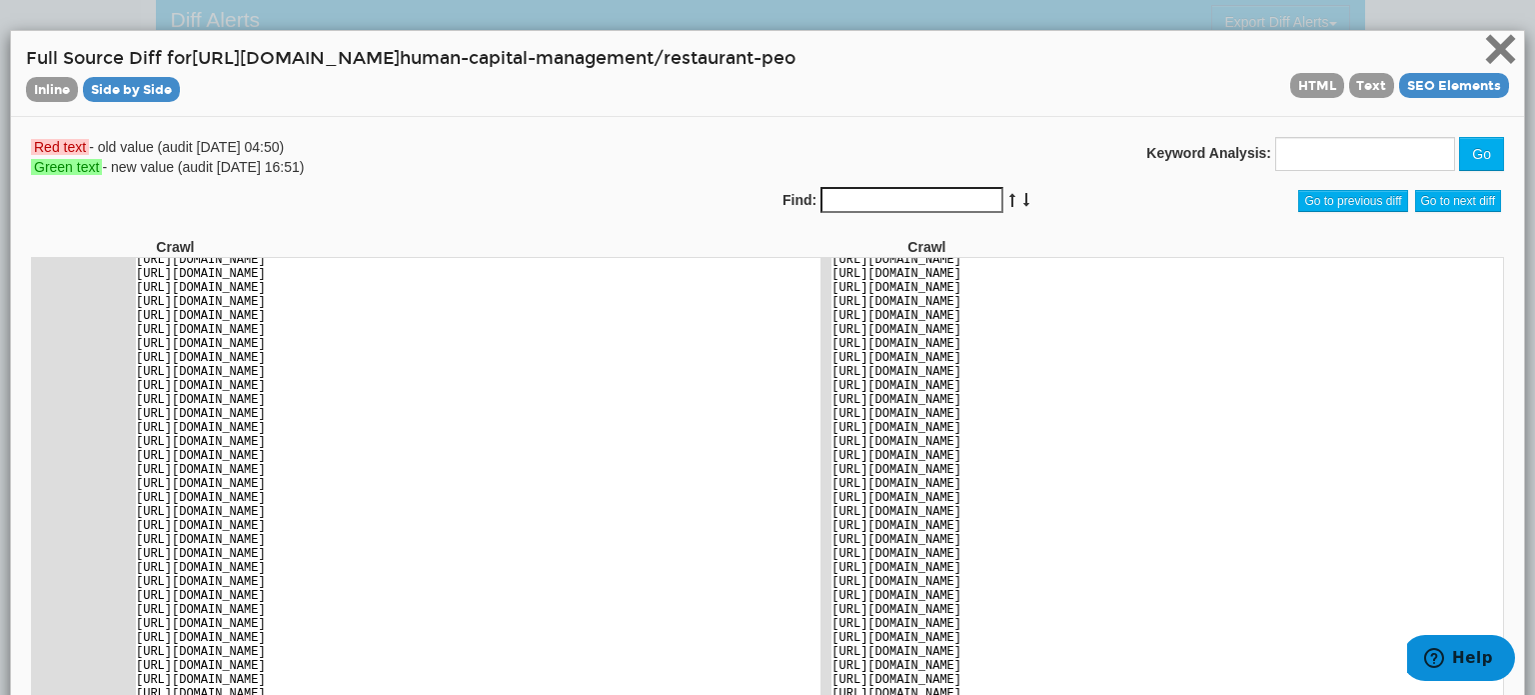
click at [1486, 35] on span "×" at bounding box center [1500, 48] width 35 height 67
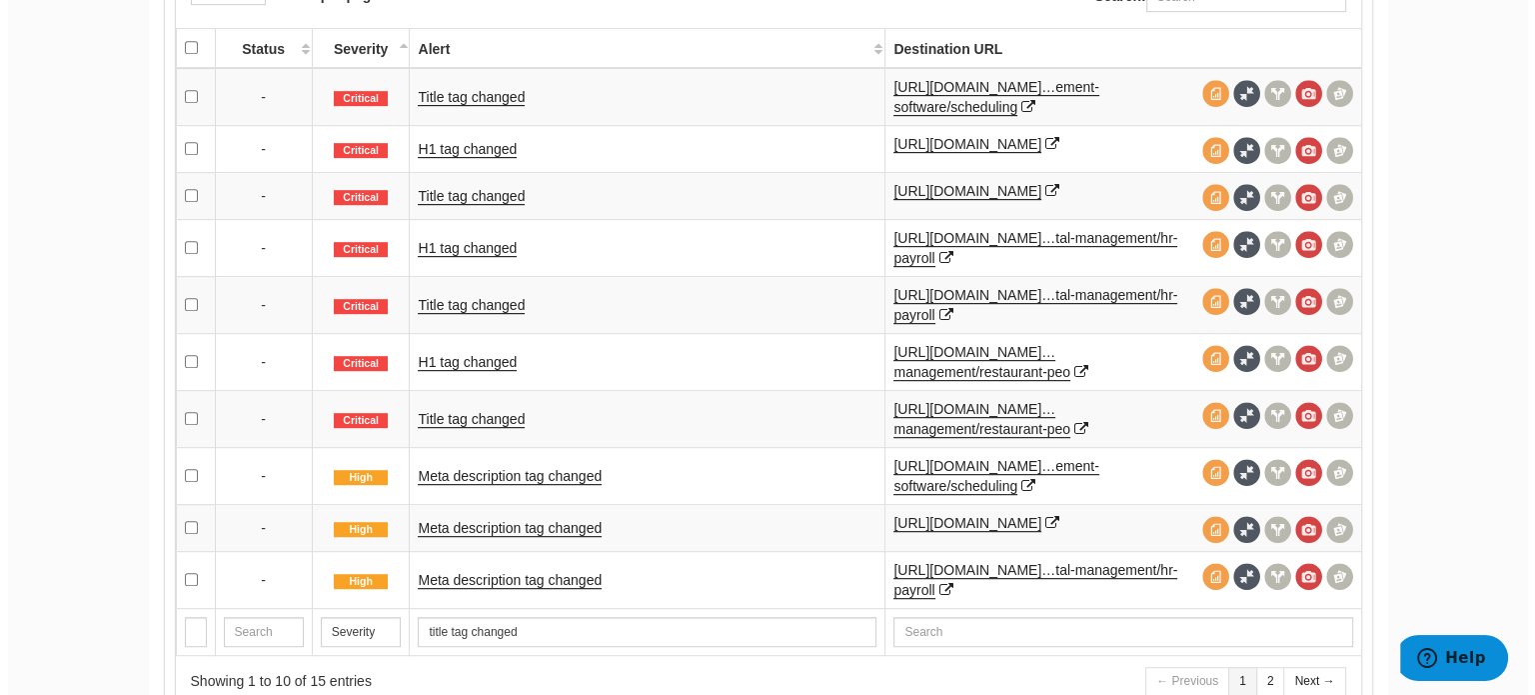
scroll to position [1047, 0]
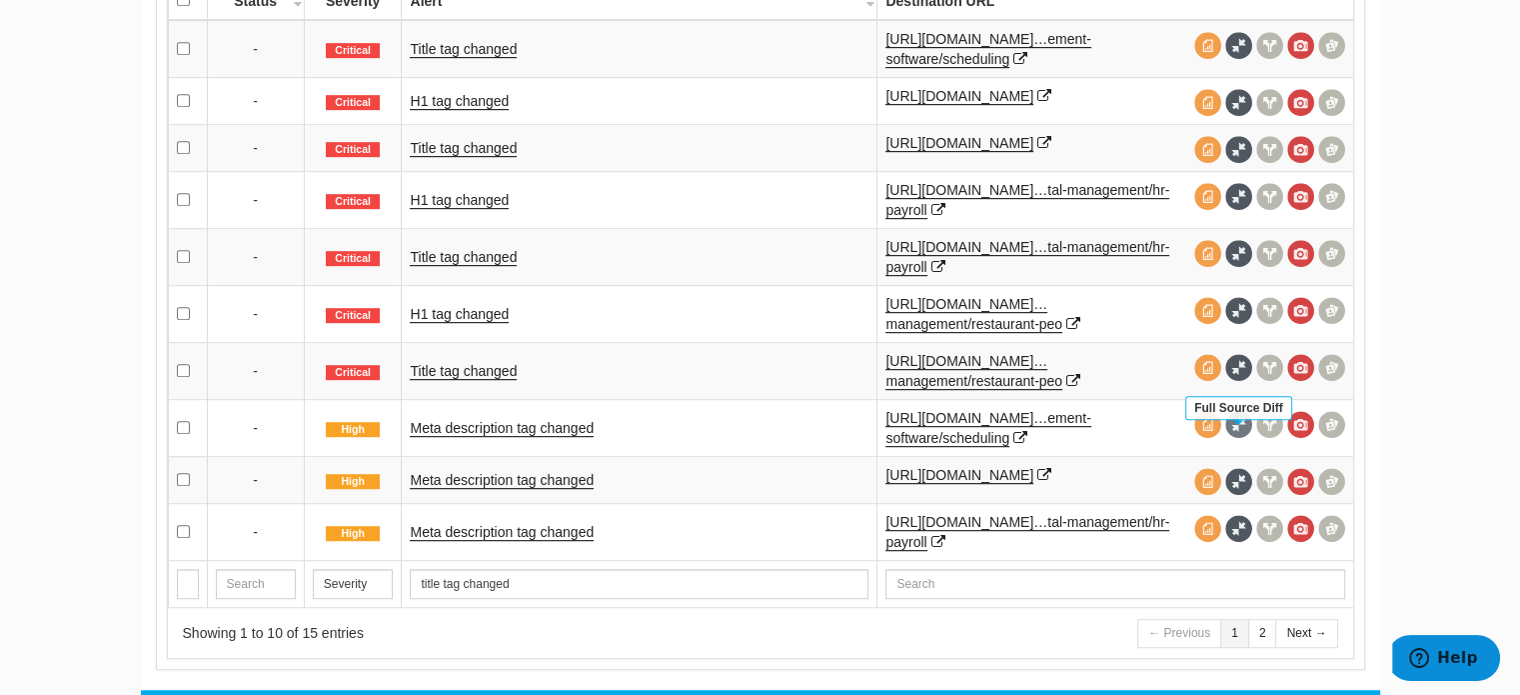
click at [1235, 438] on span at bounding box center [1238, 424] width 27 height 27
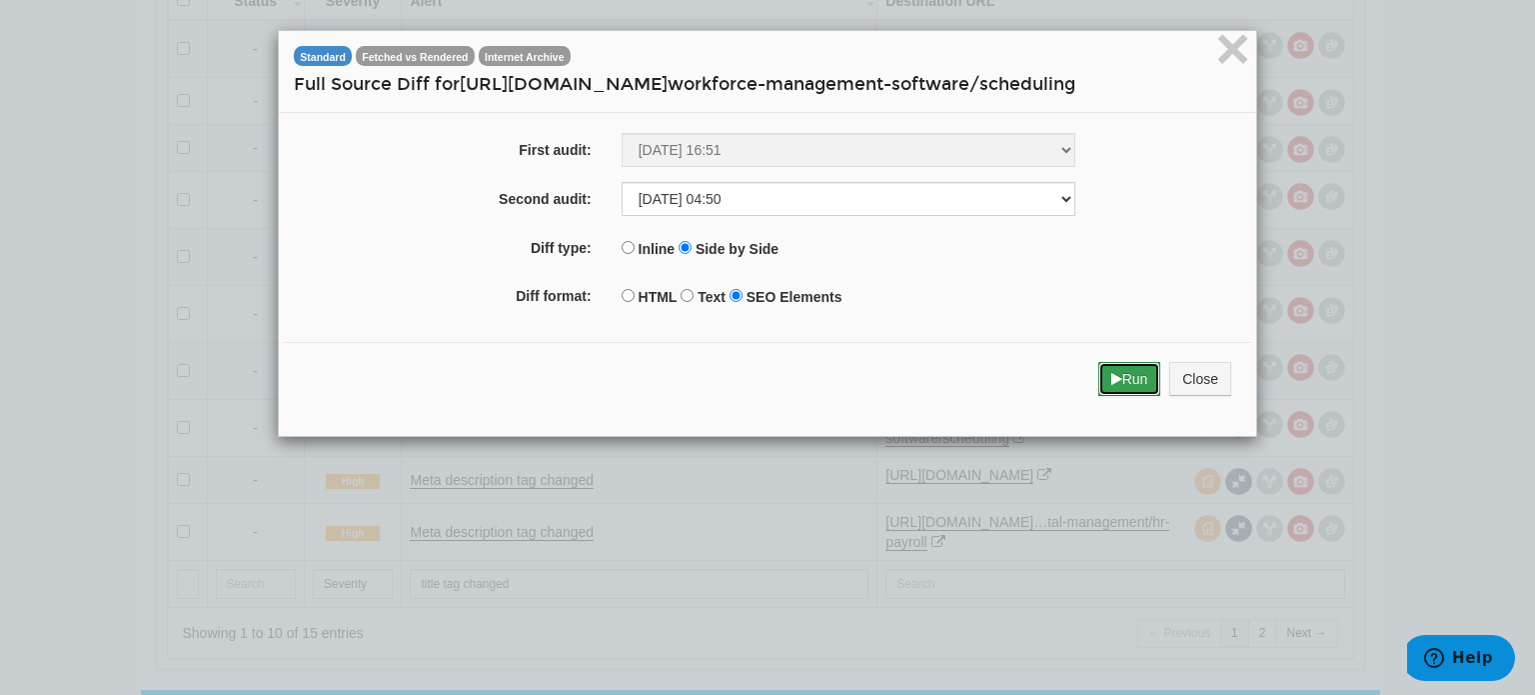
click at [1111, 374] on icon "submit" at bounding box center [1116, 379] width 11 height 14
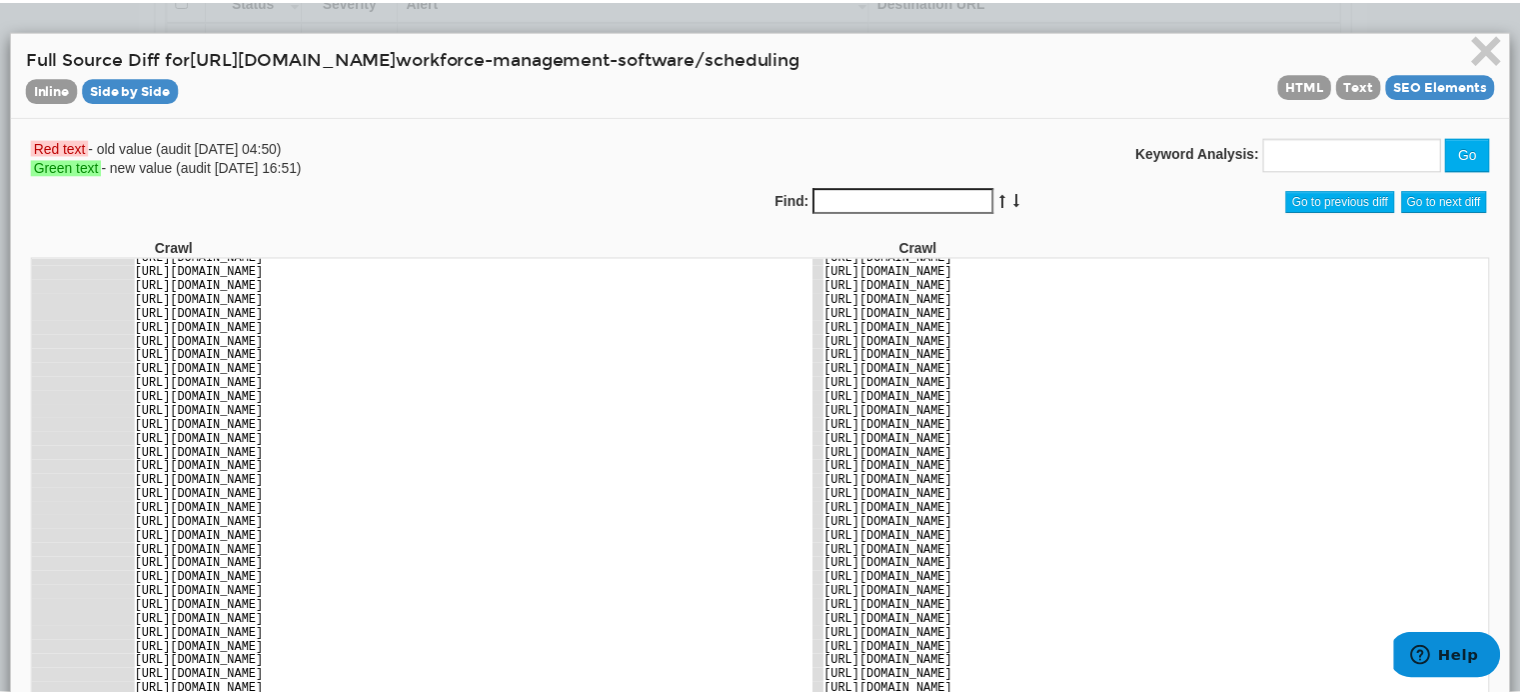
scroll to position [1999, 0]
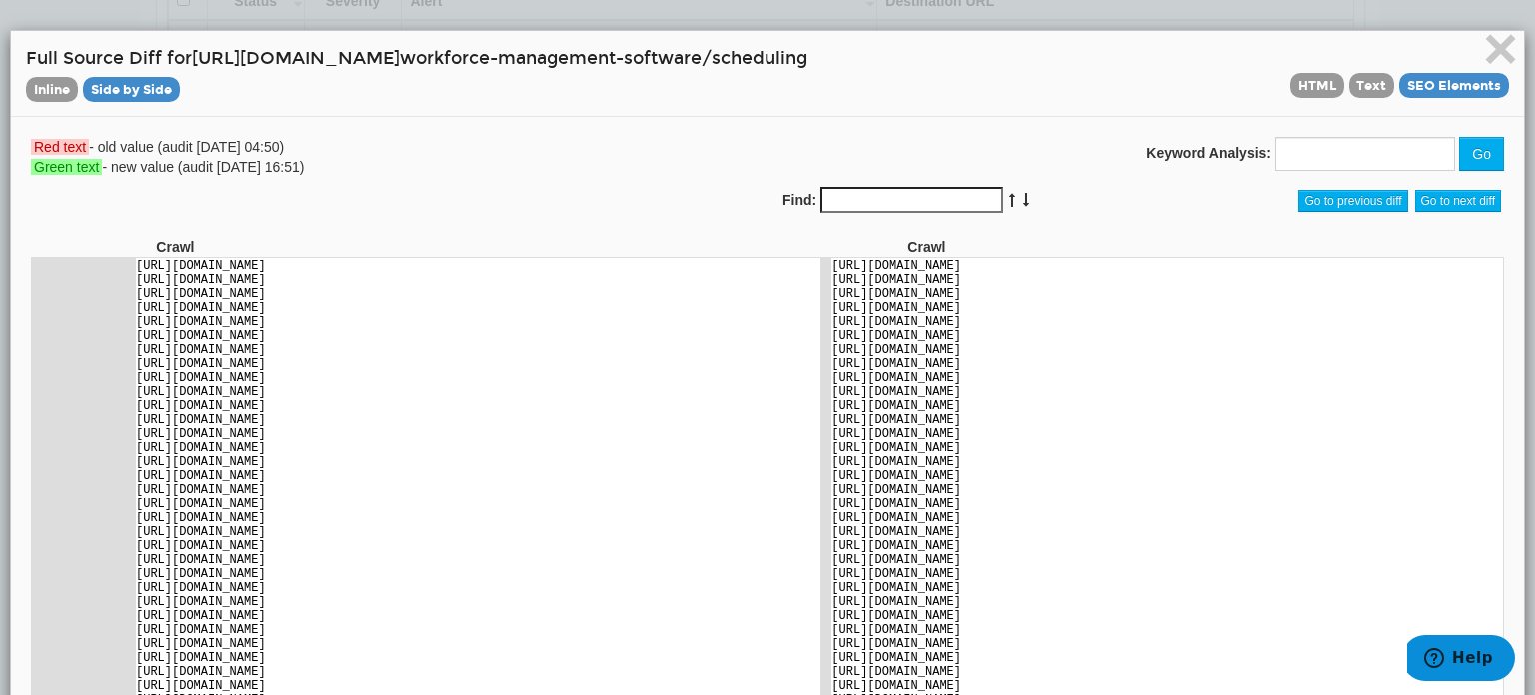
click at [1507, 45] on div "× Full Source Diff for https://www.fourth.com/solution/ workforce-management-so…" at bounding box center [767, 74] width 1513 height 86
click at [1494, 45] on span "×" at bounding box center [1500, 48] width 35 height 67
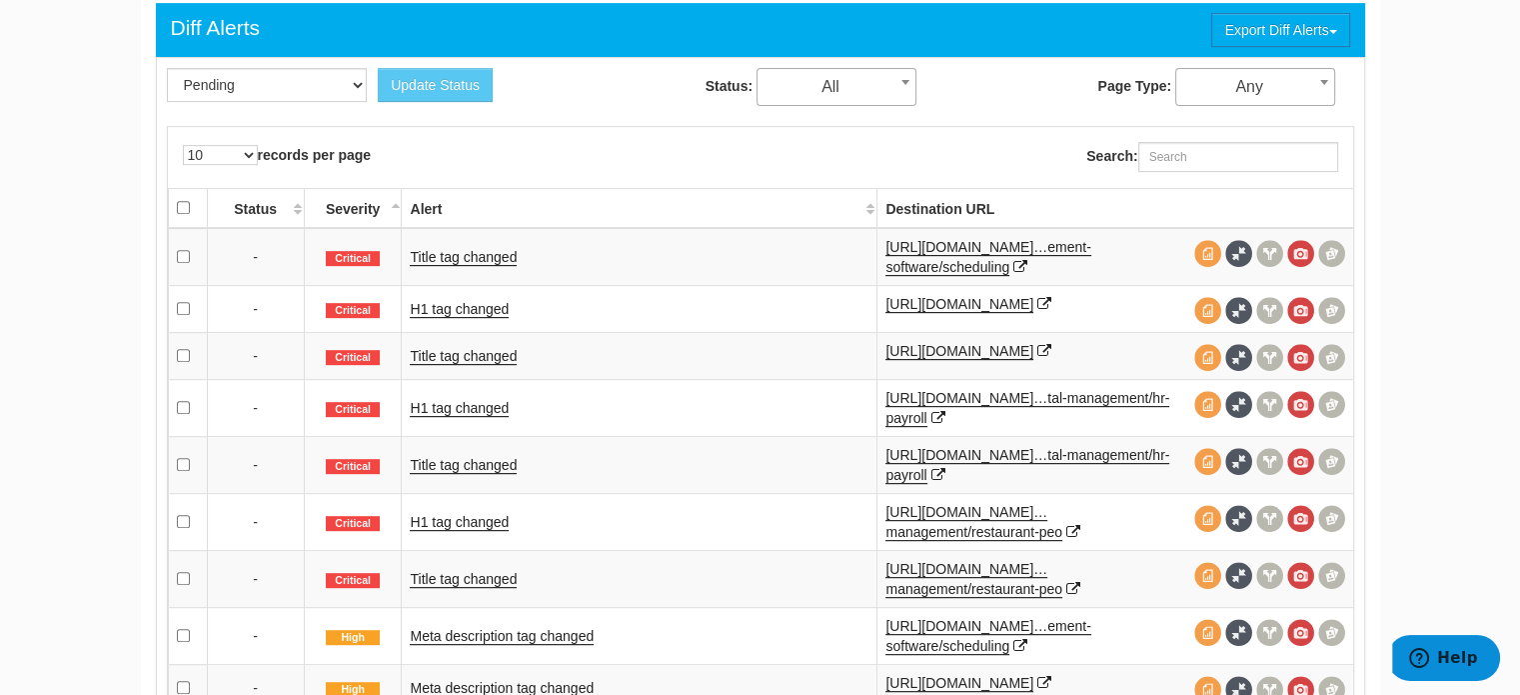
scroll to position [448, 0]
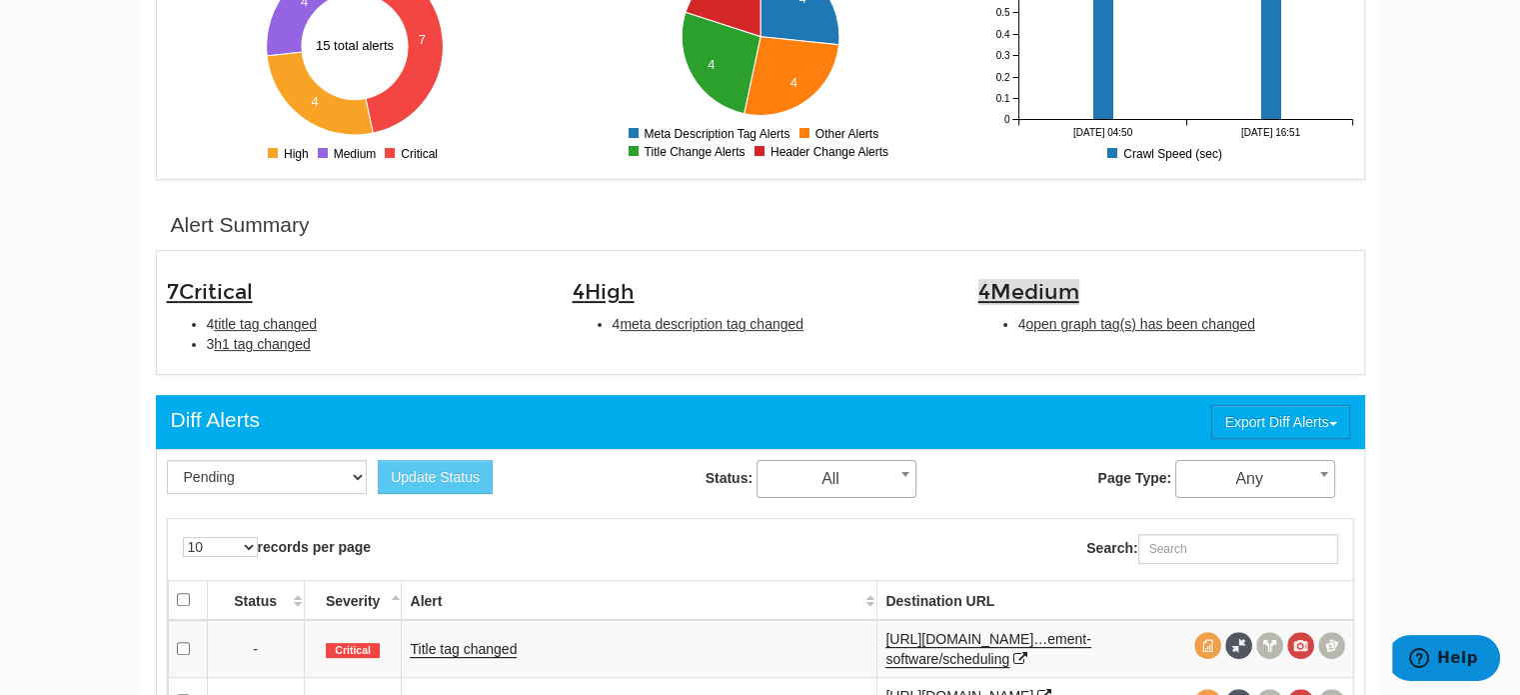
click at [1051, 294] on span "Medium" at bounding box center [1034, 292] width 89 height 26
type input "Medium"
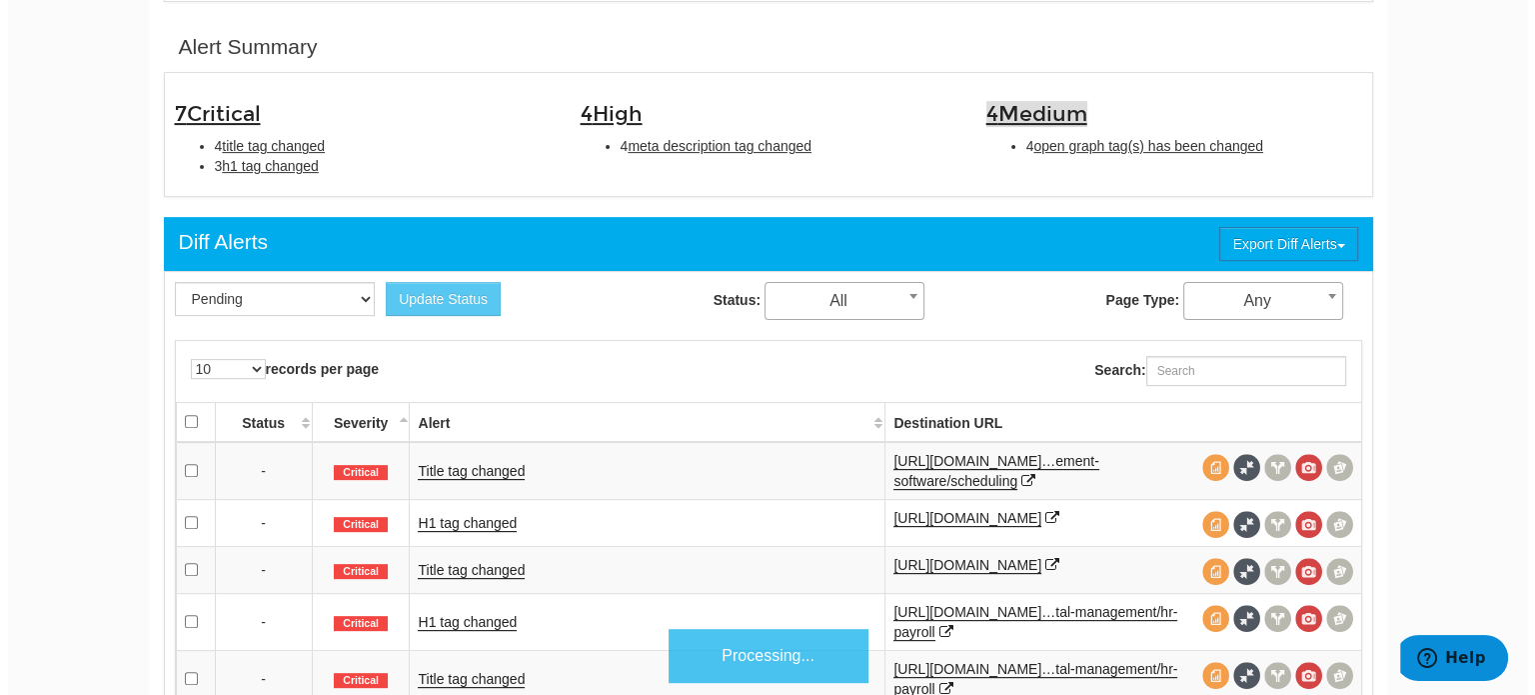
scroll to position [648, 0]
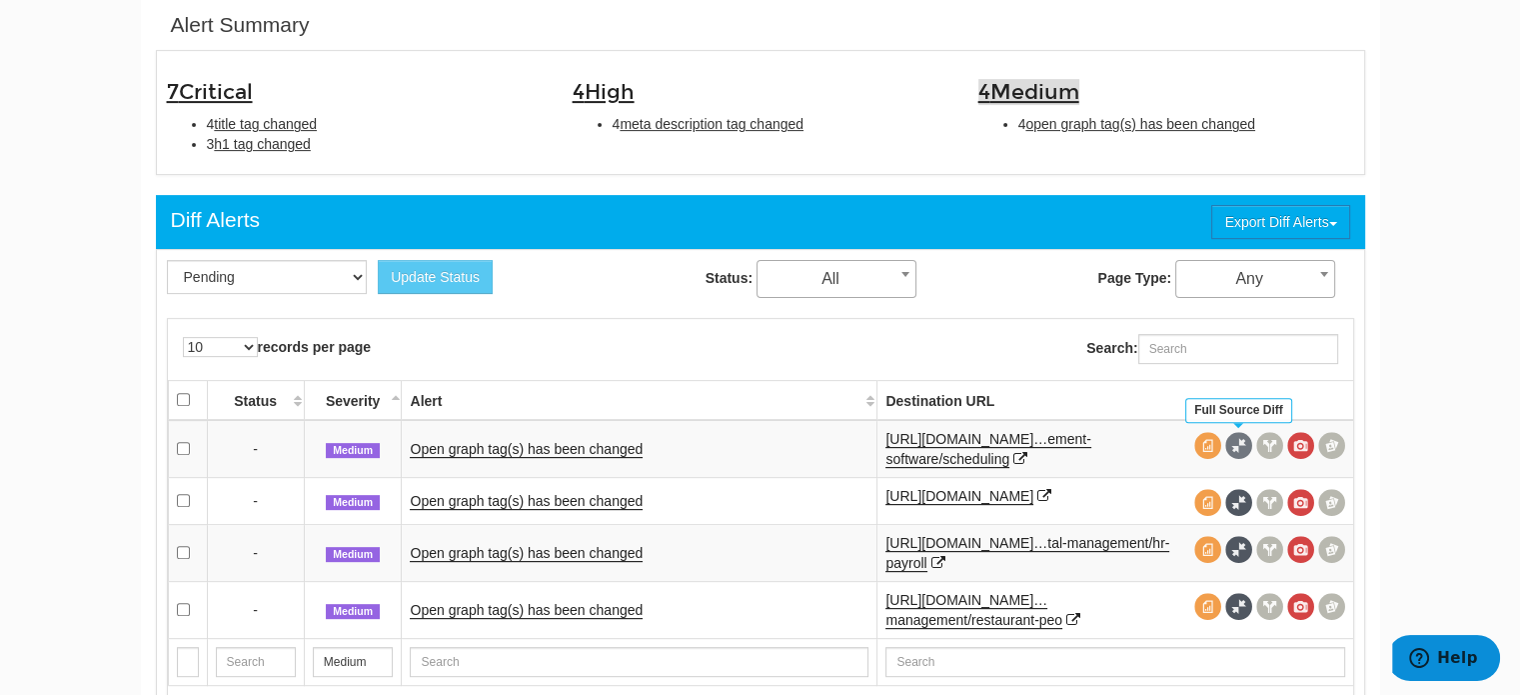
click at [1243, 448] on span at bounding box center [1238, 445] width 27 height 27
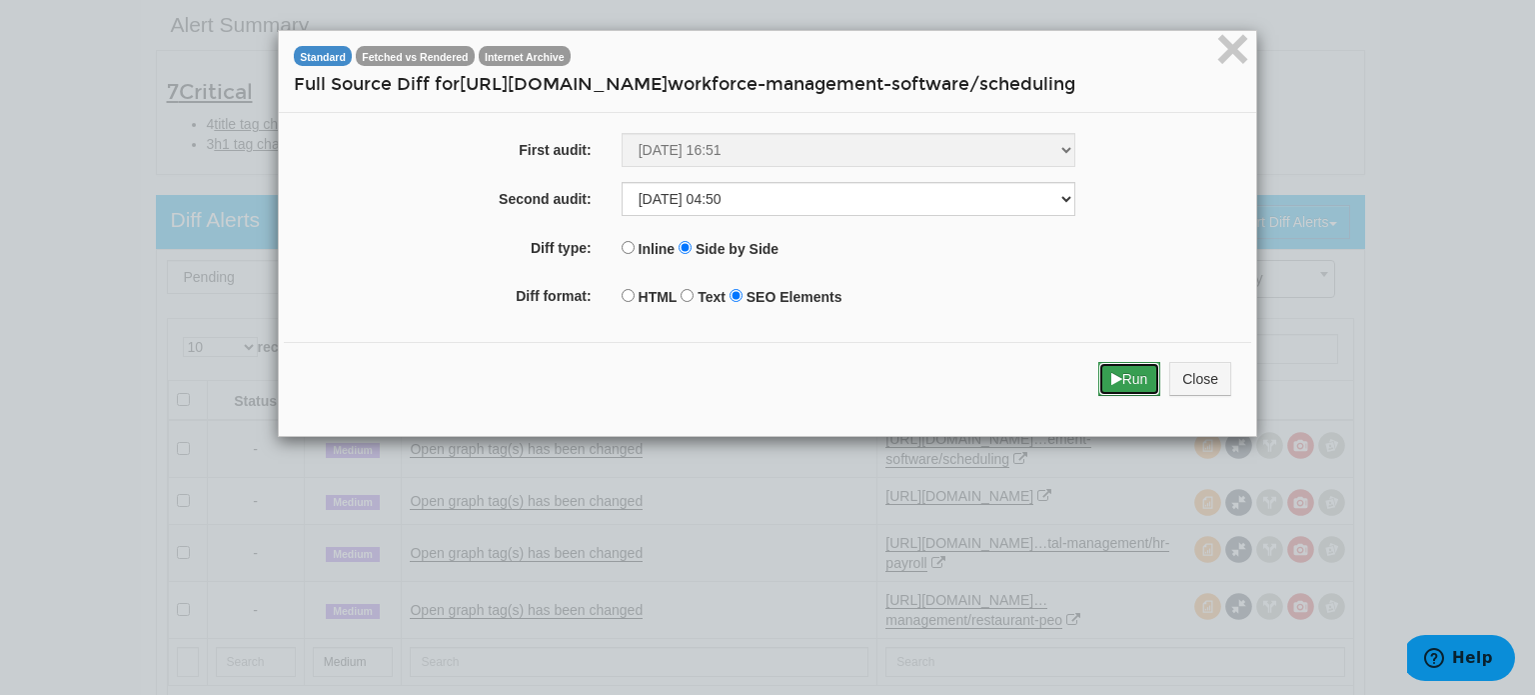
click at [1119, 378] on button "Run" at bounding box center [1129, 379] width 63 height 34
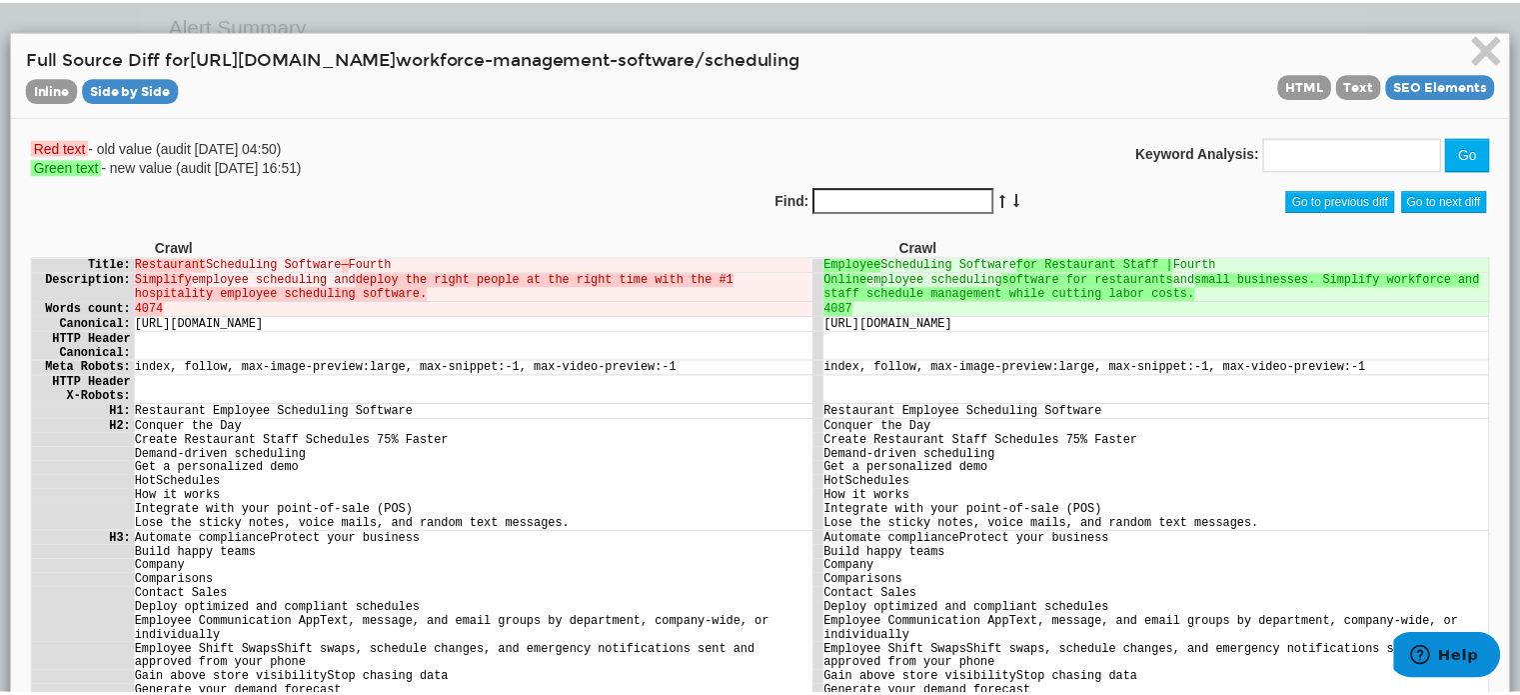
scroll to position [0, 0]
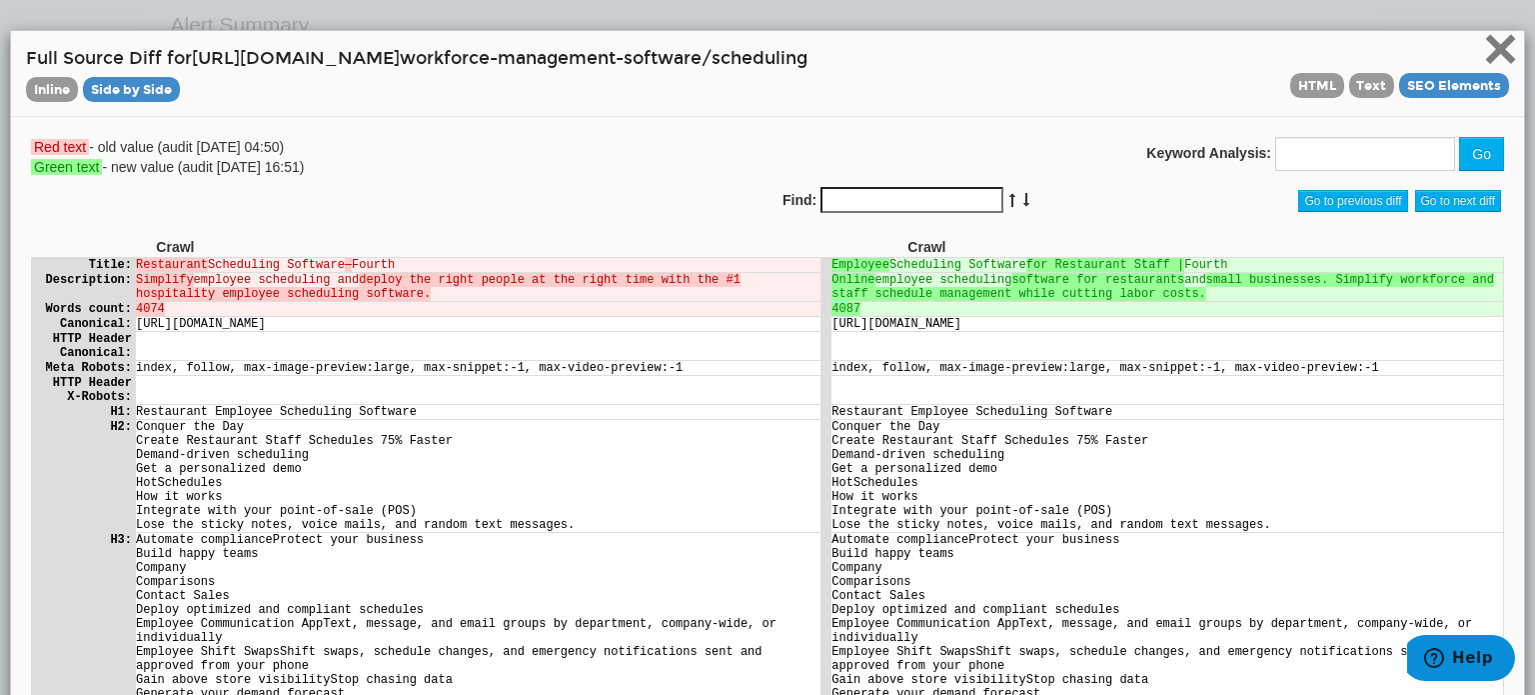
click at [1486, 45] on span "×" at bounding box center [1500, 48] width 35 height 67
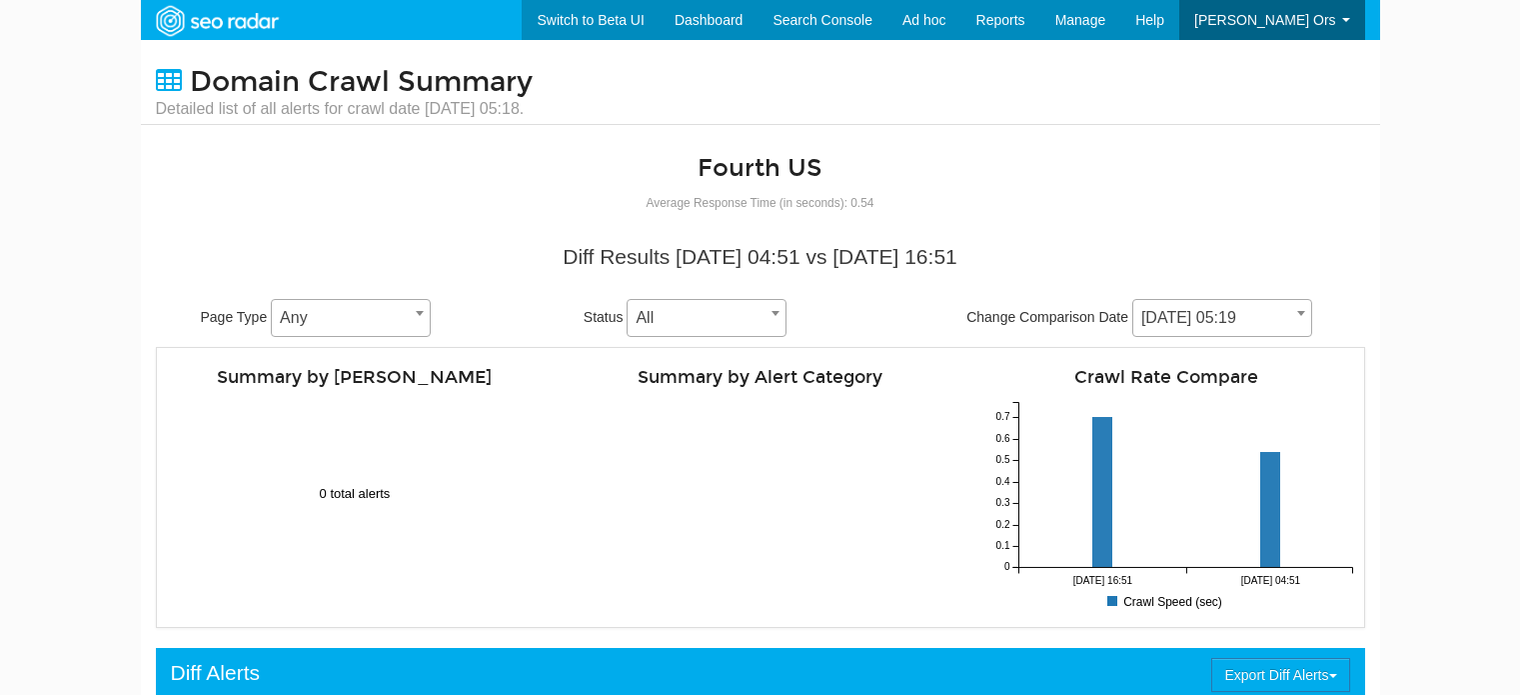
select select "2023779"
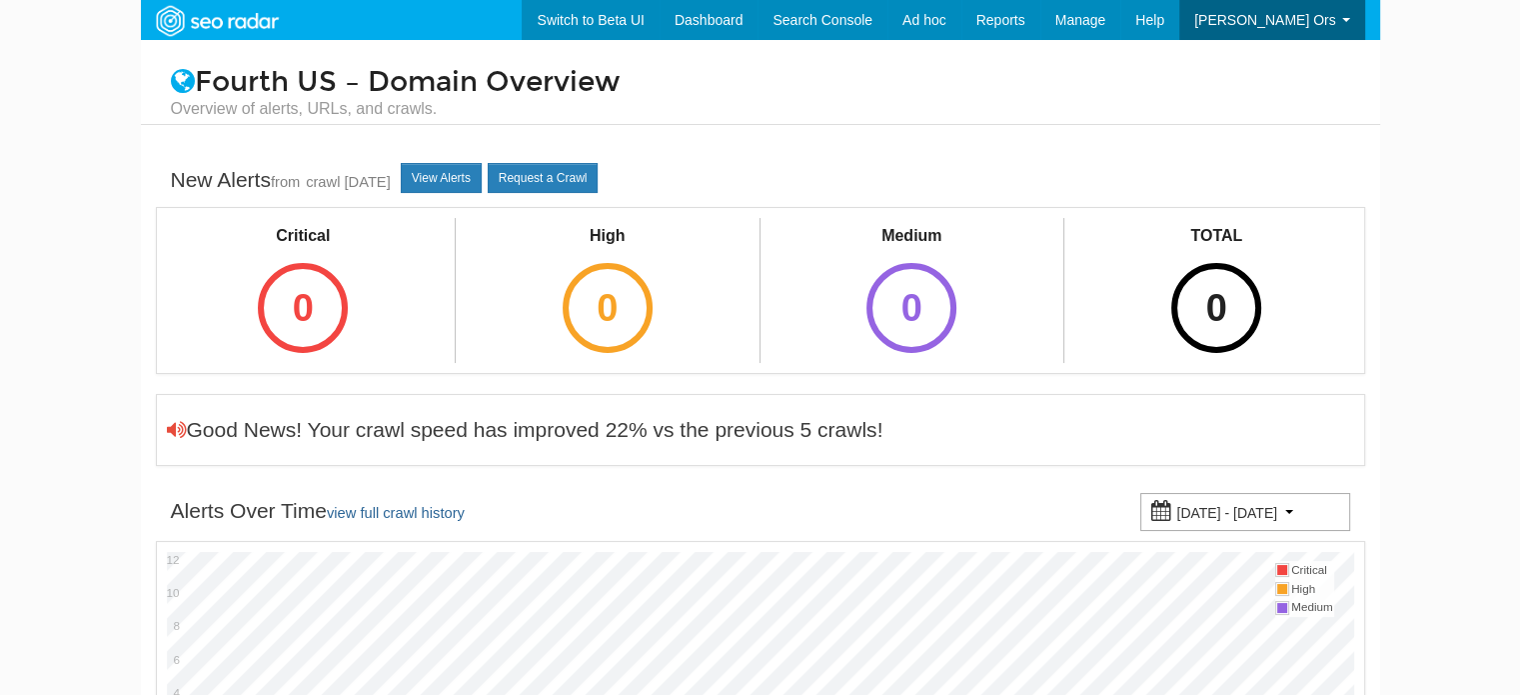
scroll to position [80, 0]
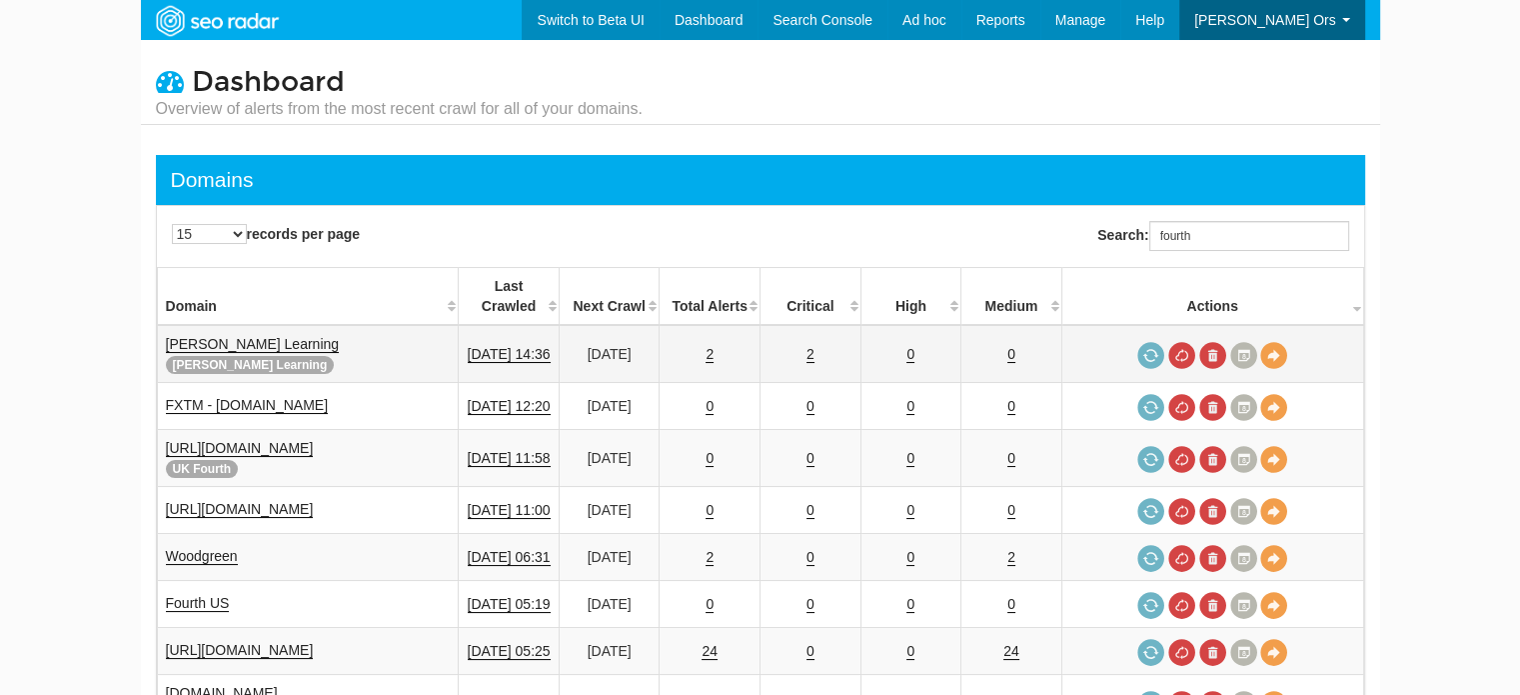
scroll to position [80, 0]
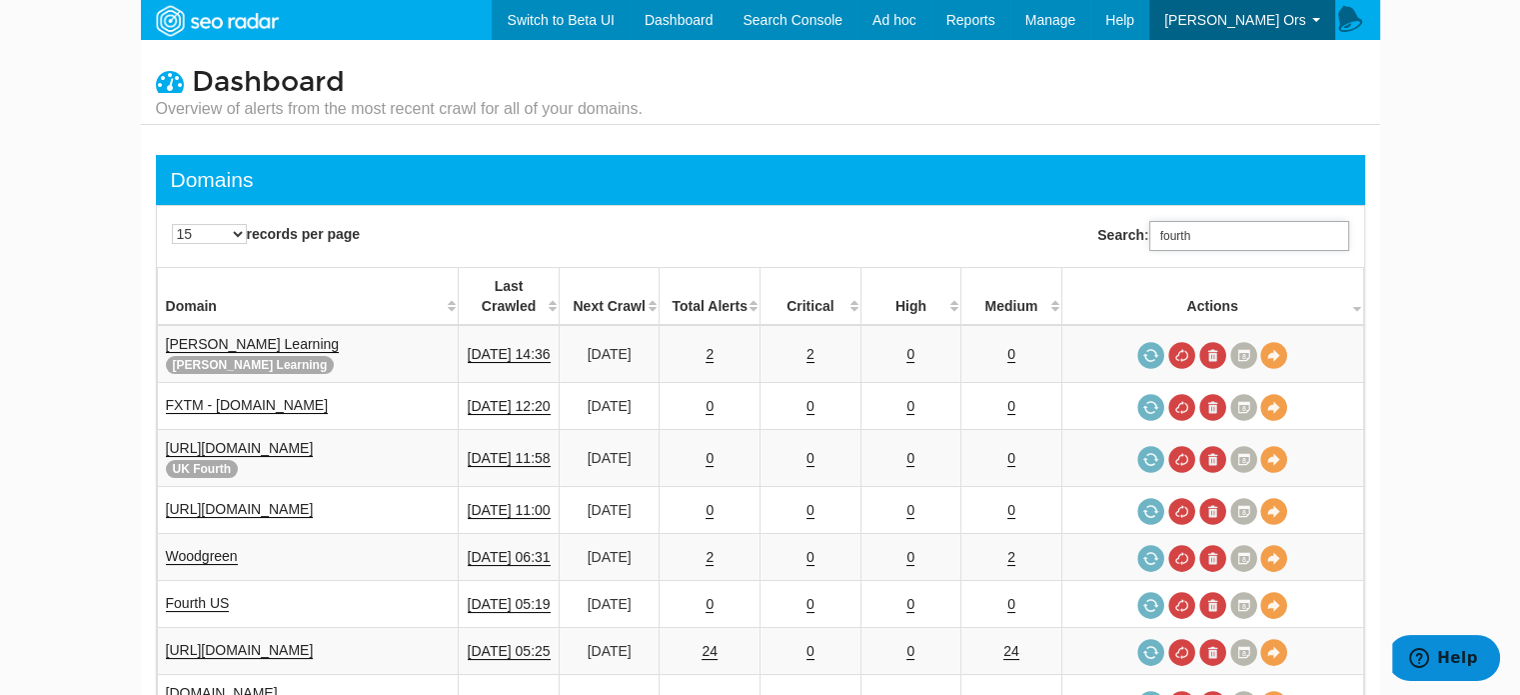
click at [1243, 231] on input "fourth" at bounding box center [1249, 236] width 200 height 30
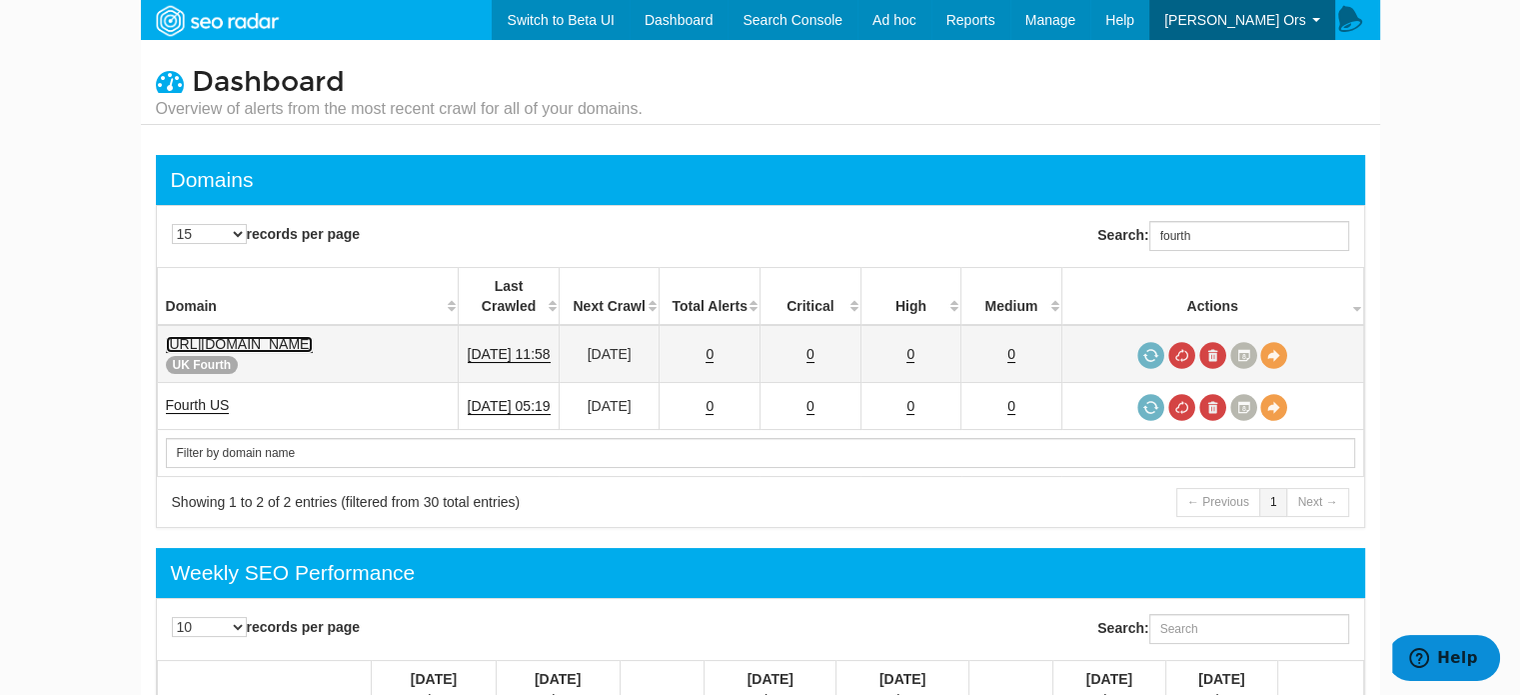
click at [282, 336] on link "[URL][DOMAIN_NAME]" at bounding box center [240, 344] width 148 height 17
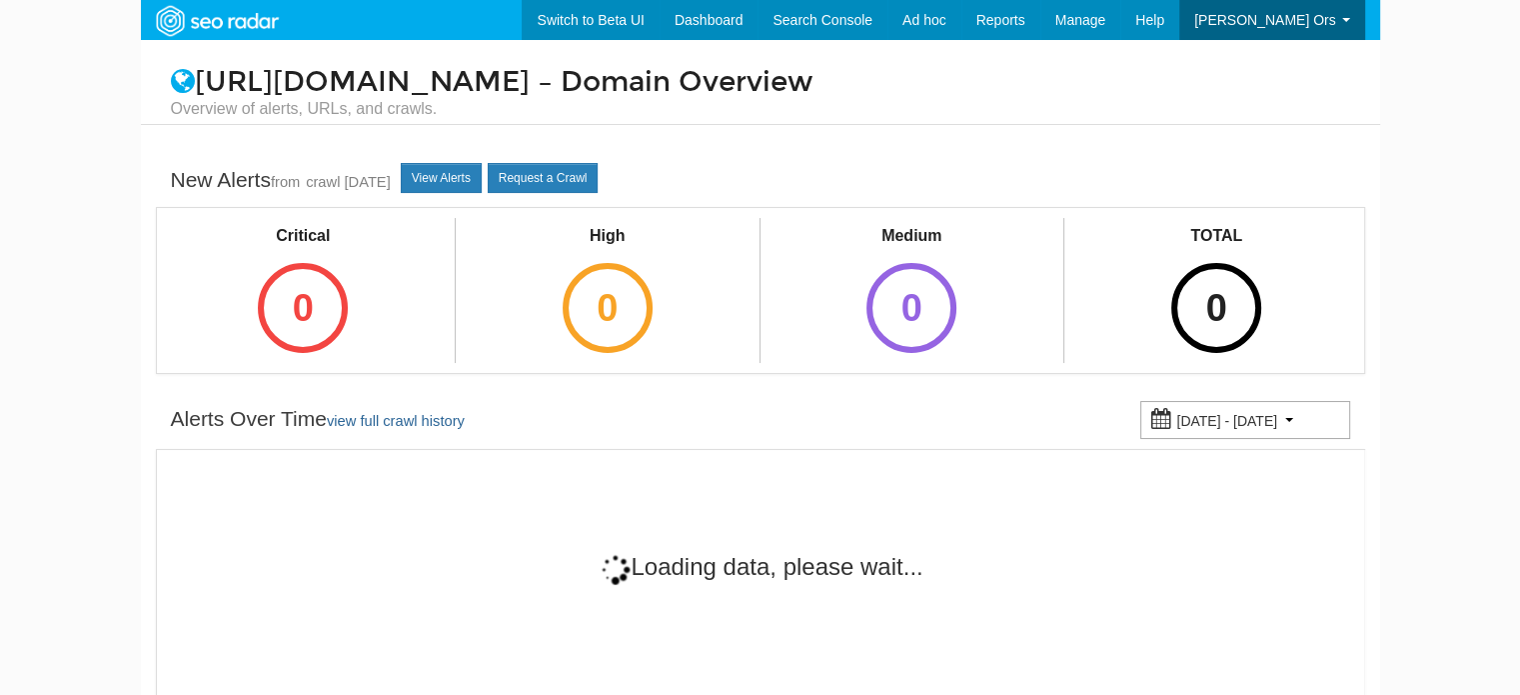
scroll to position [80, 0]
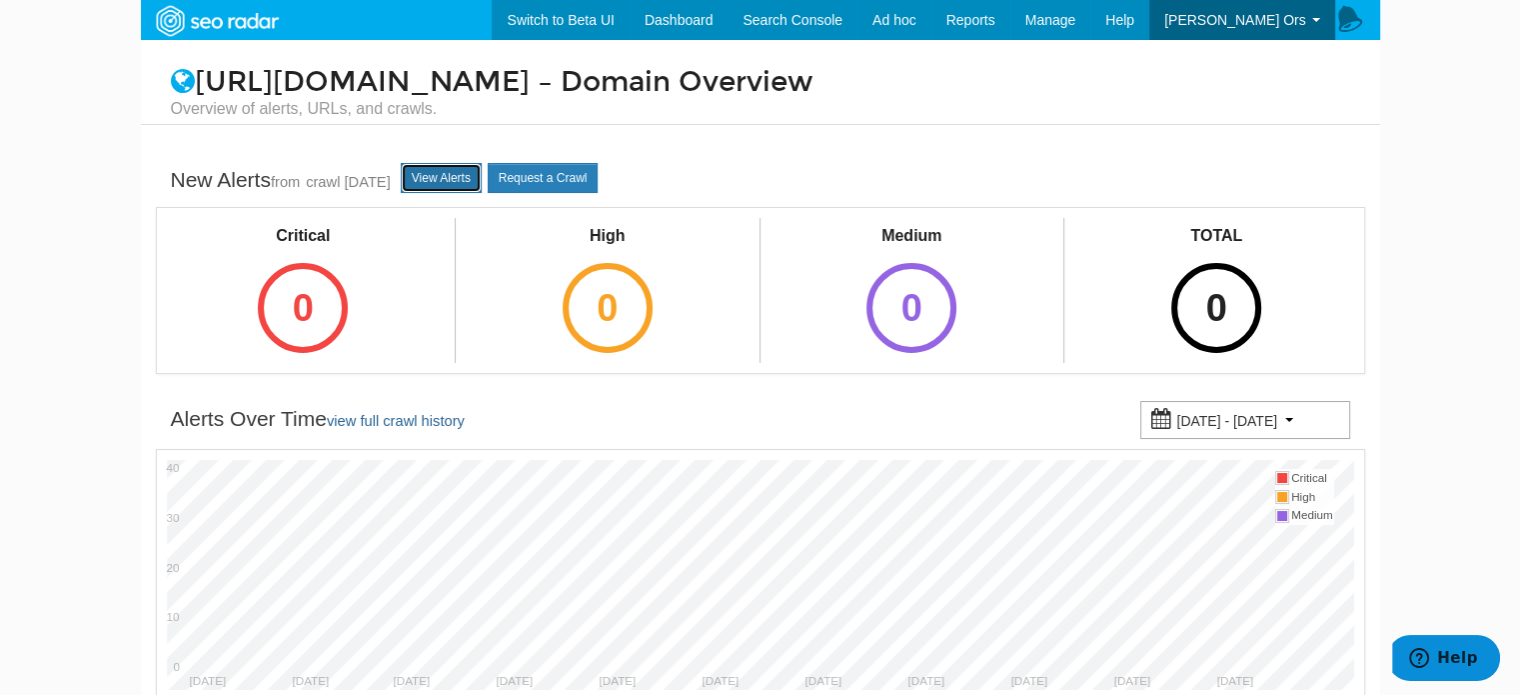
click at [470, 179] on link "View Alerts" at bounding box center [441, 178] width 81 height 30
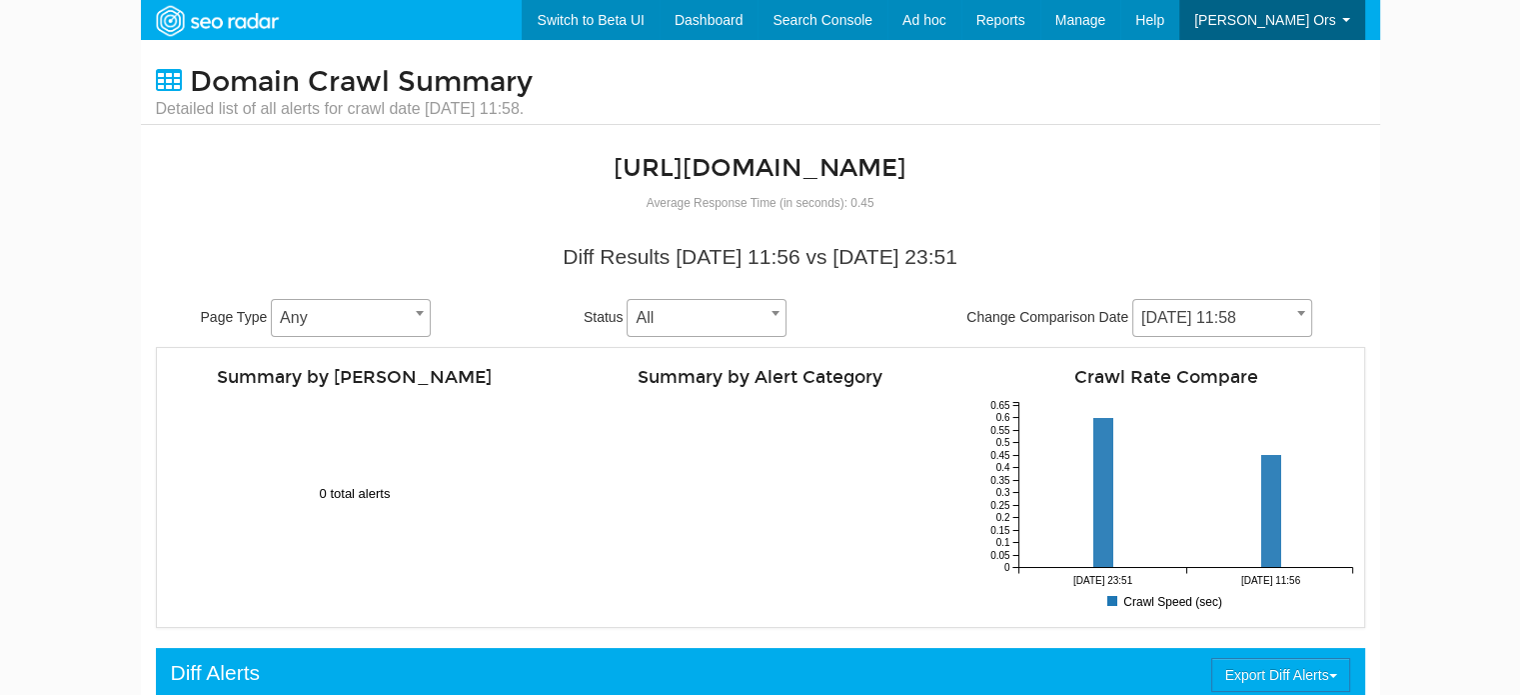
scroll to position [80, 0]
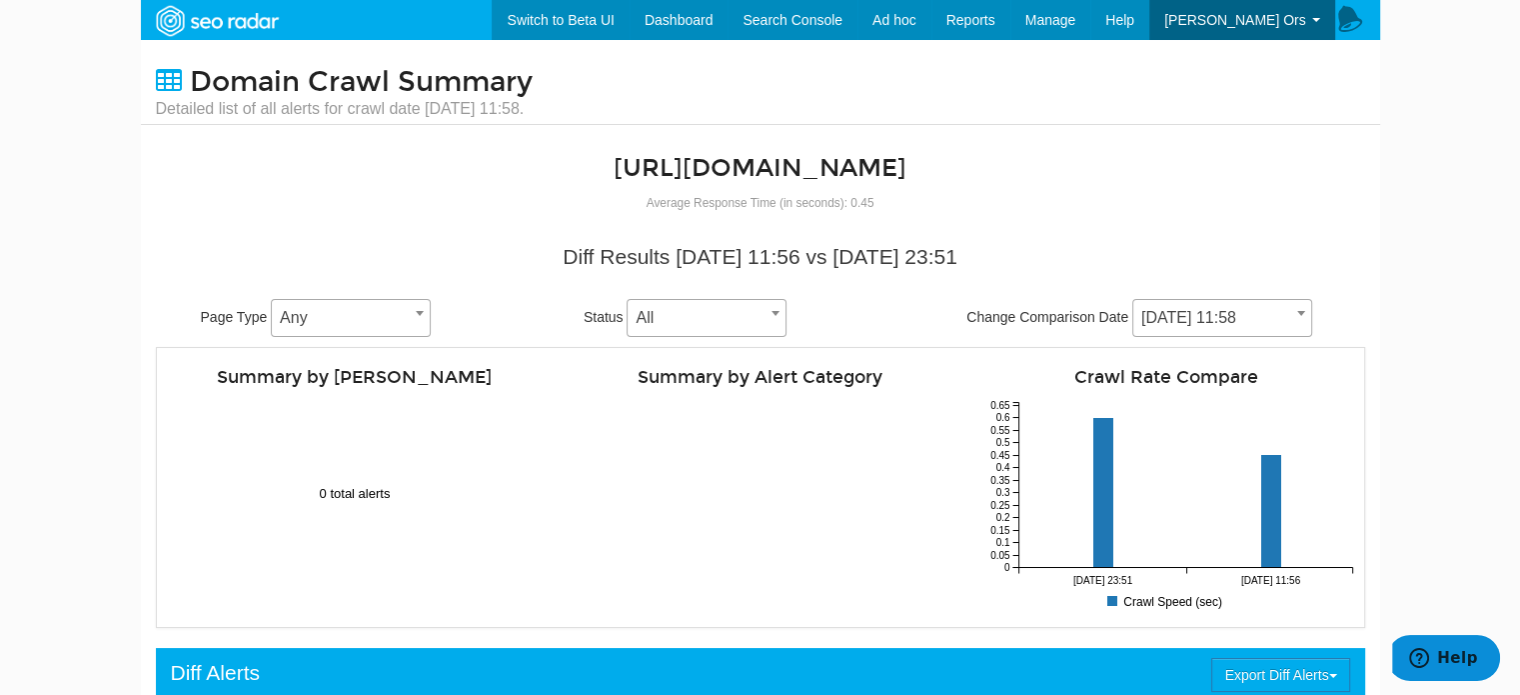
click at [1154, 320] on span "[DATE] 11:58" at bounding box center [1222, 318] width 178 height 28
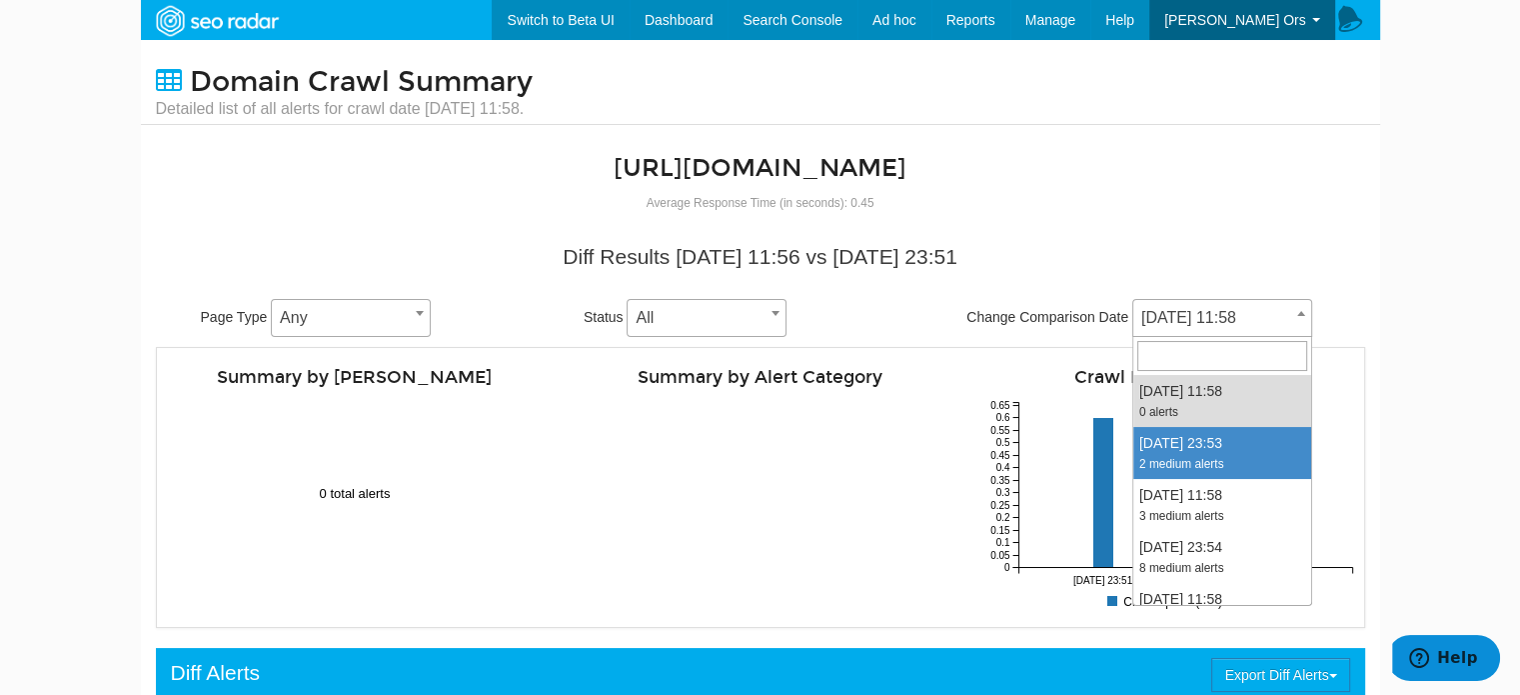
select select "2023863"
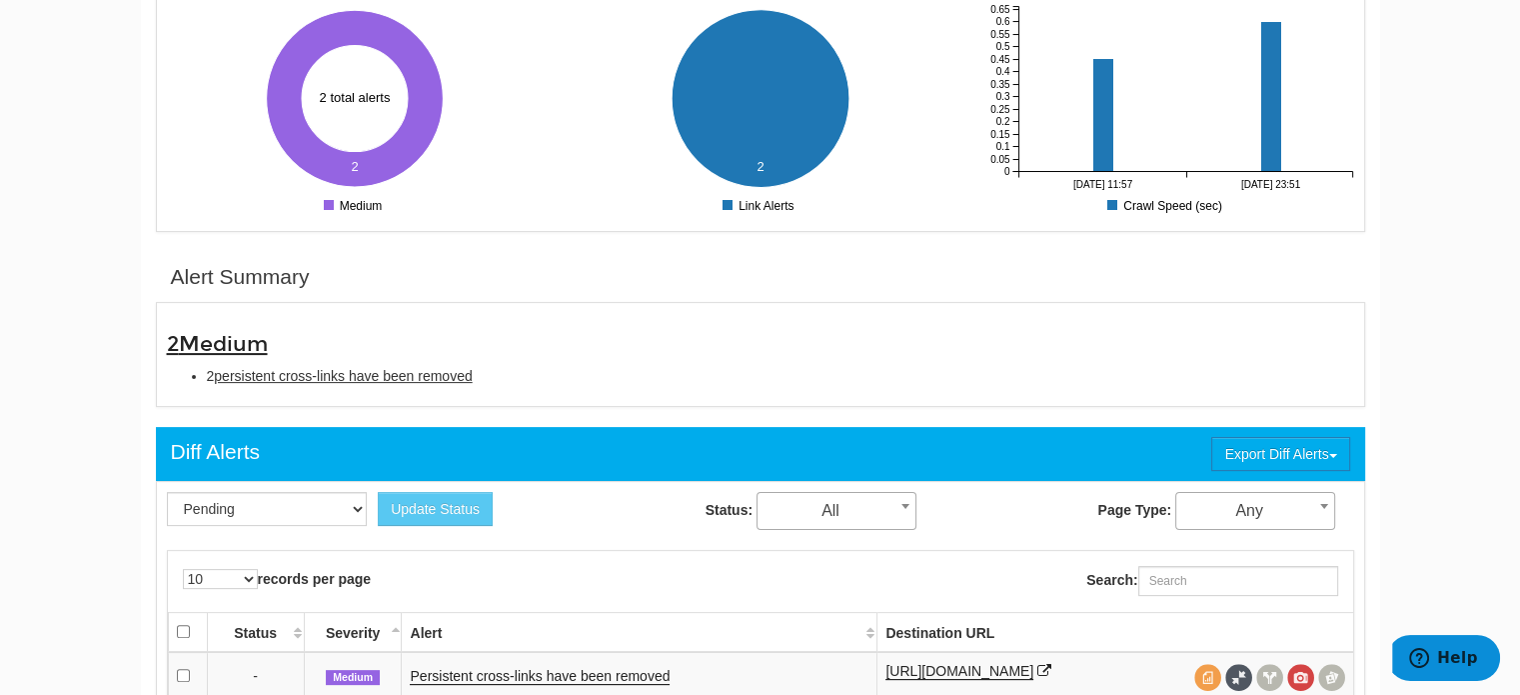
scroll to position [400, 0]
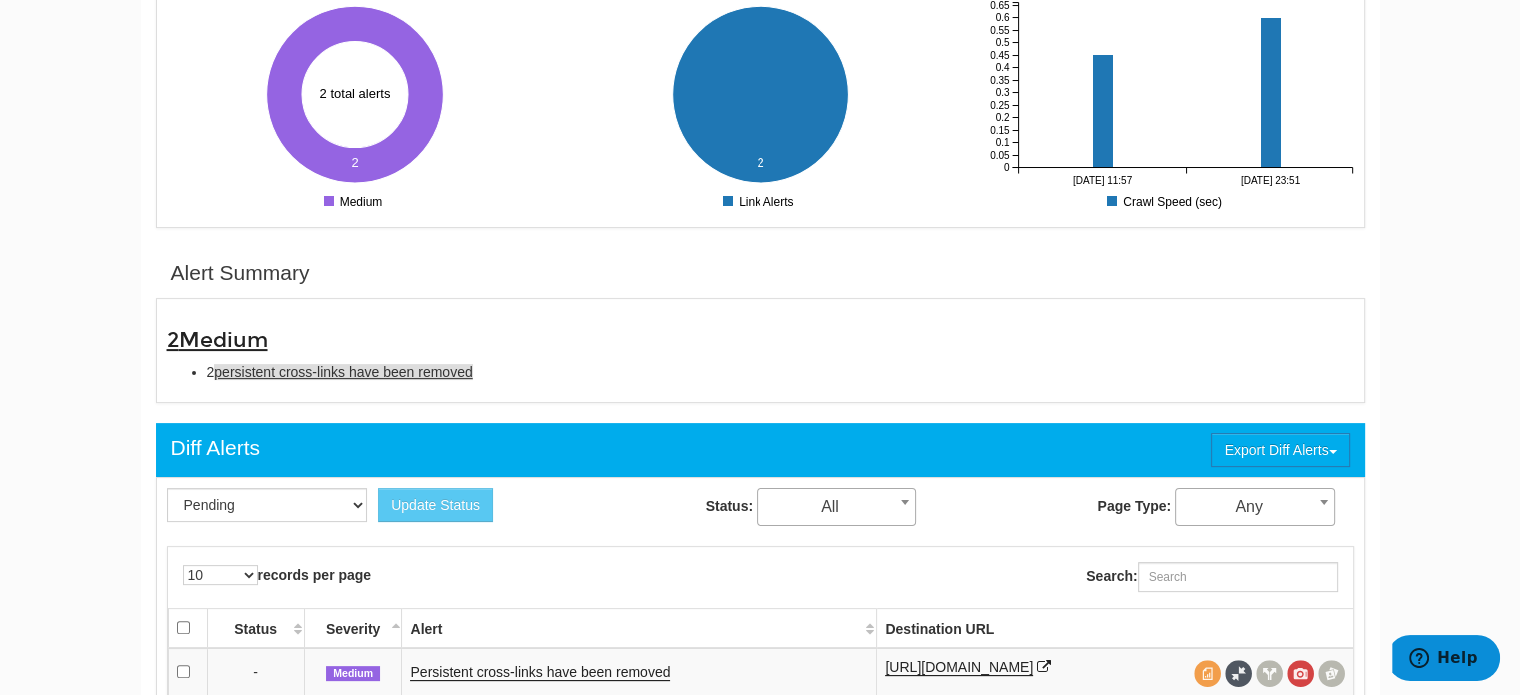
click at [340, 371] on span "persistent cross-links have been removed" at bounding box center [343, 372] width 258 height 16
type input "persistent cross-links have been removed"
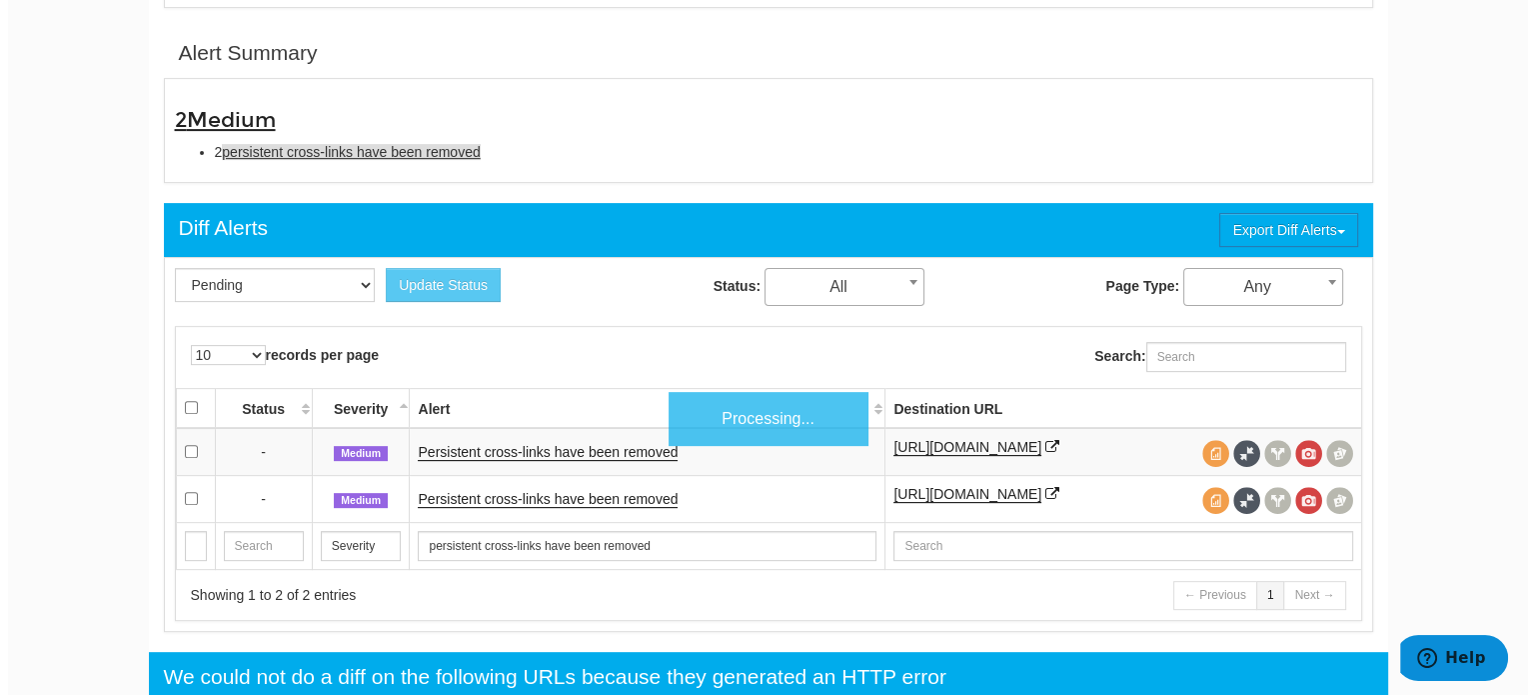
scroll to position [648, 0]
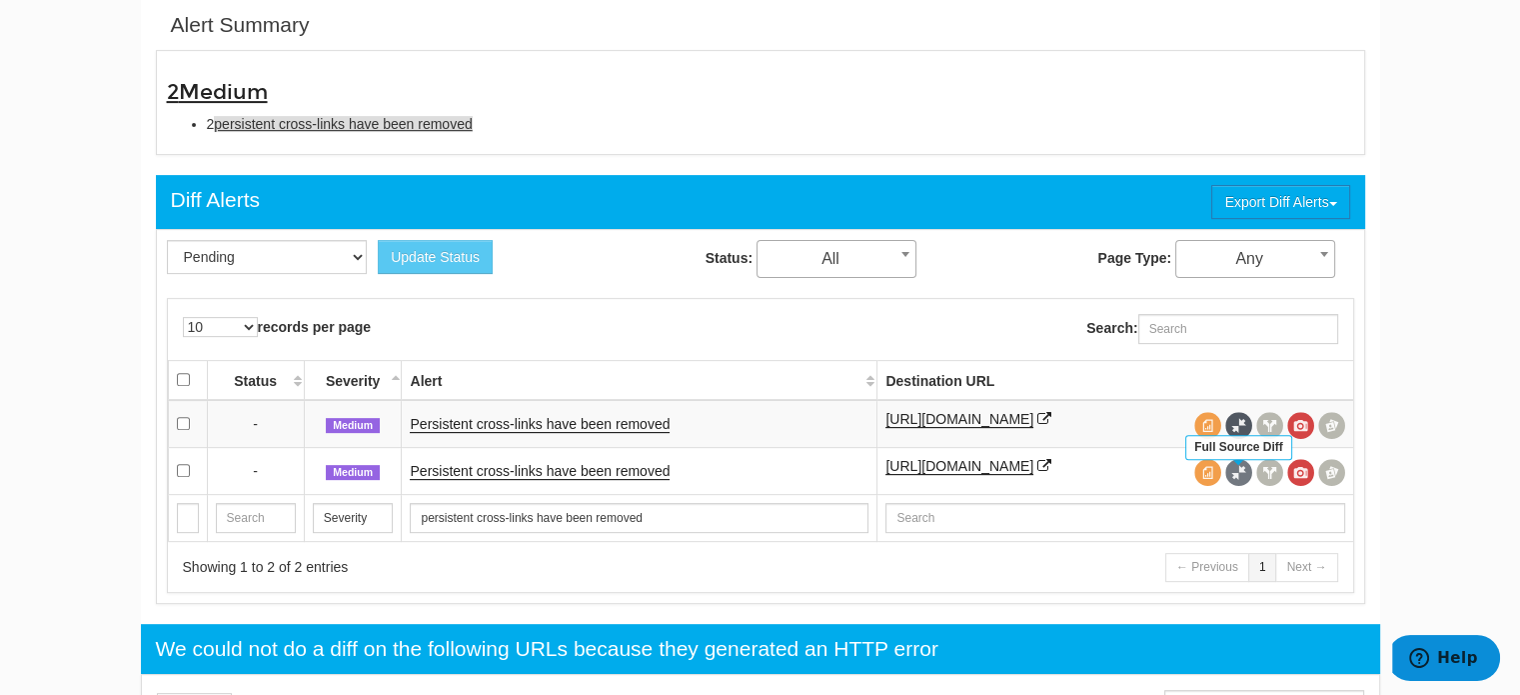
click at [1239, 486] on span at bounding box center [1238, 472] width 27 height 27
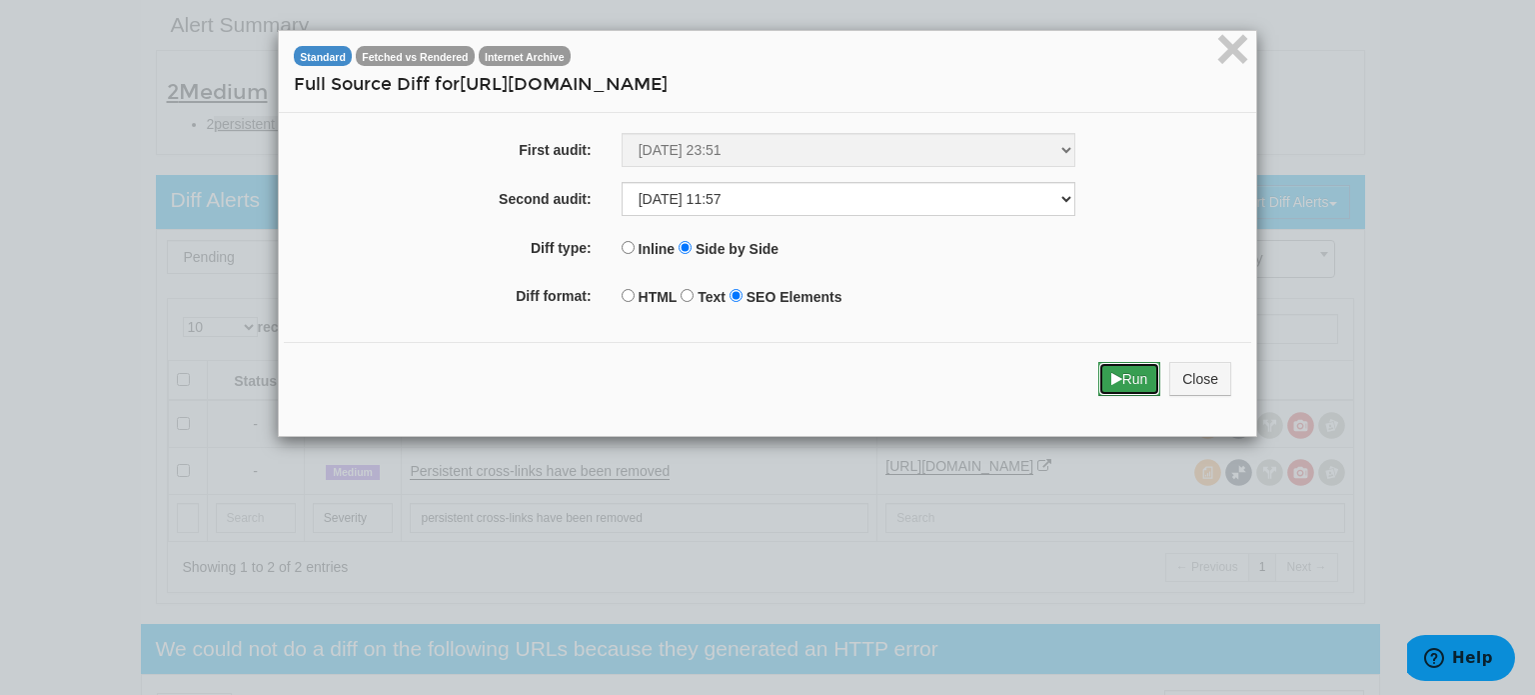
click at [1134, 377] on button "Run" at bounding box center [1129, 379] width 63 height 34
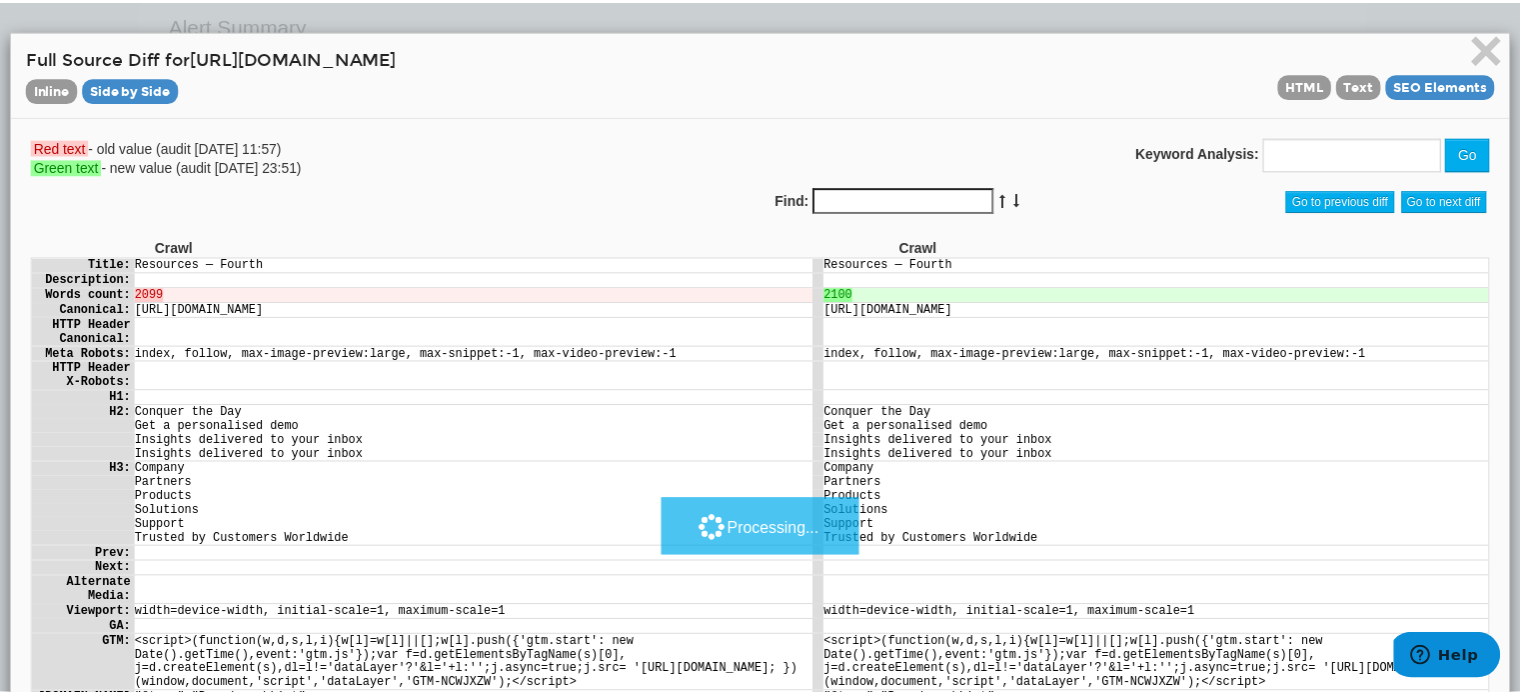
scroll to position [0, 0]
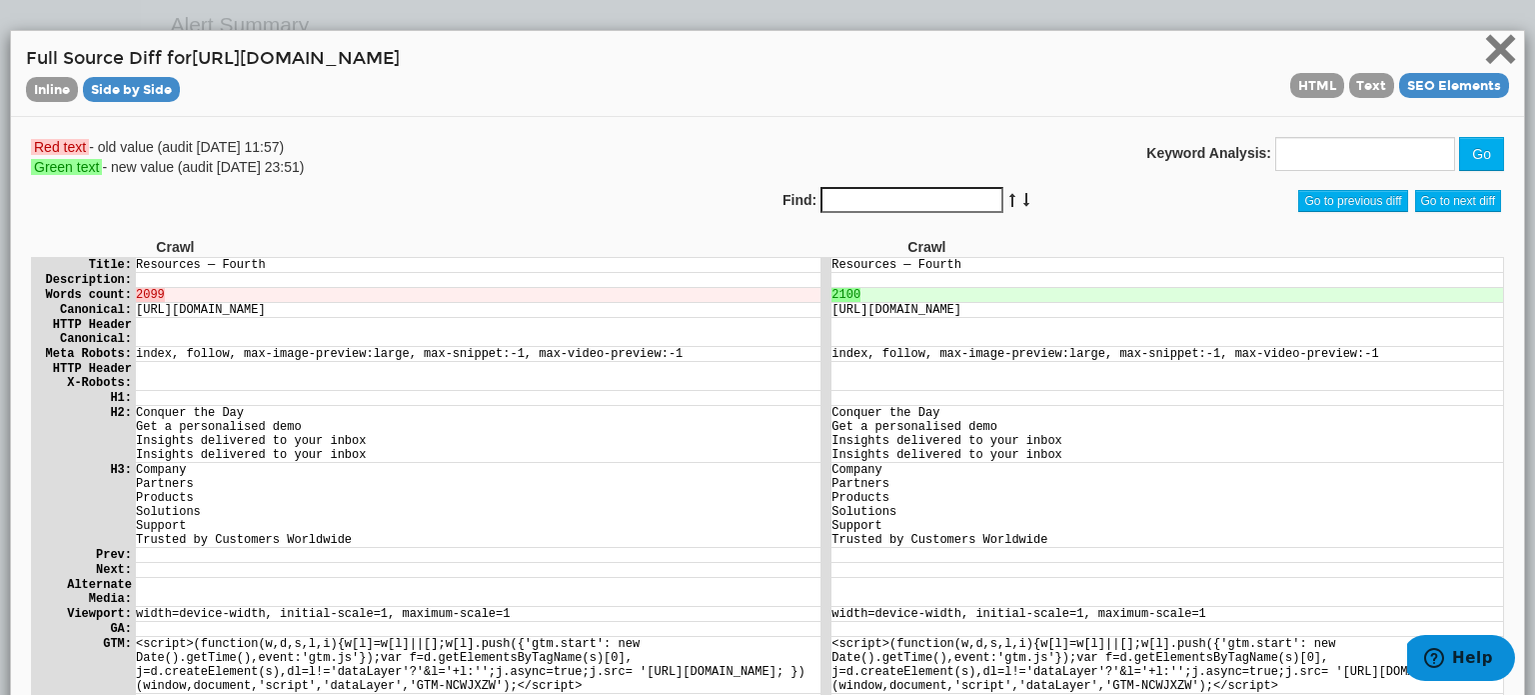
click at [1483, 49] on span "×" at bounding box center [1500, 48] width 35 height 67
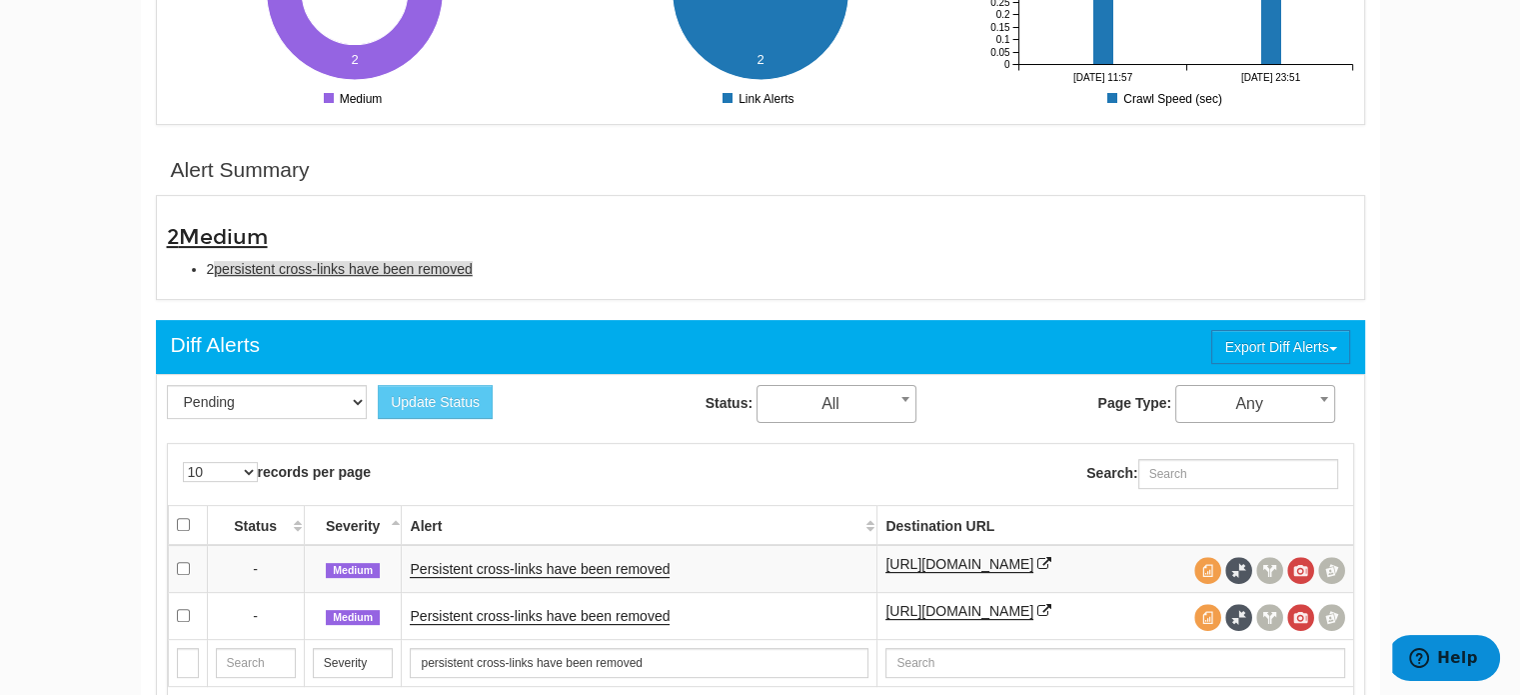
scroll to position [348, 0]
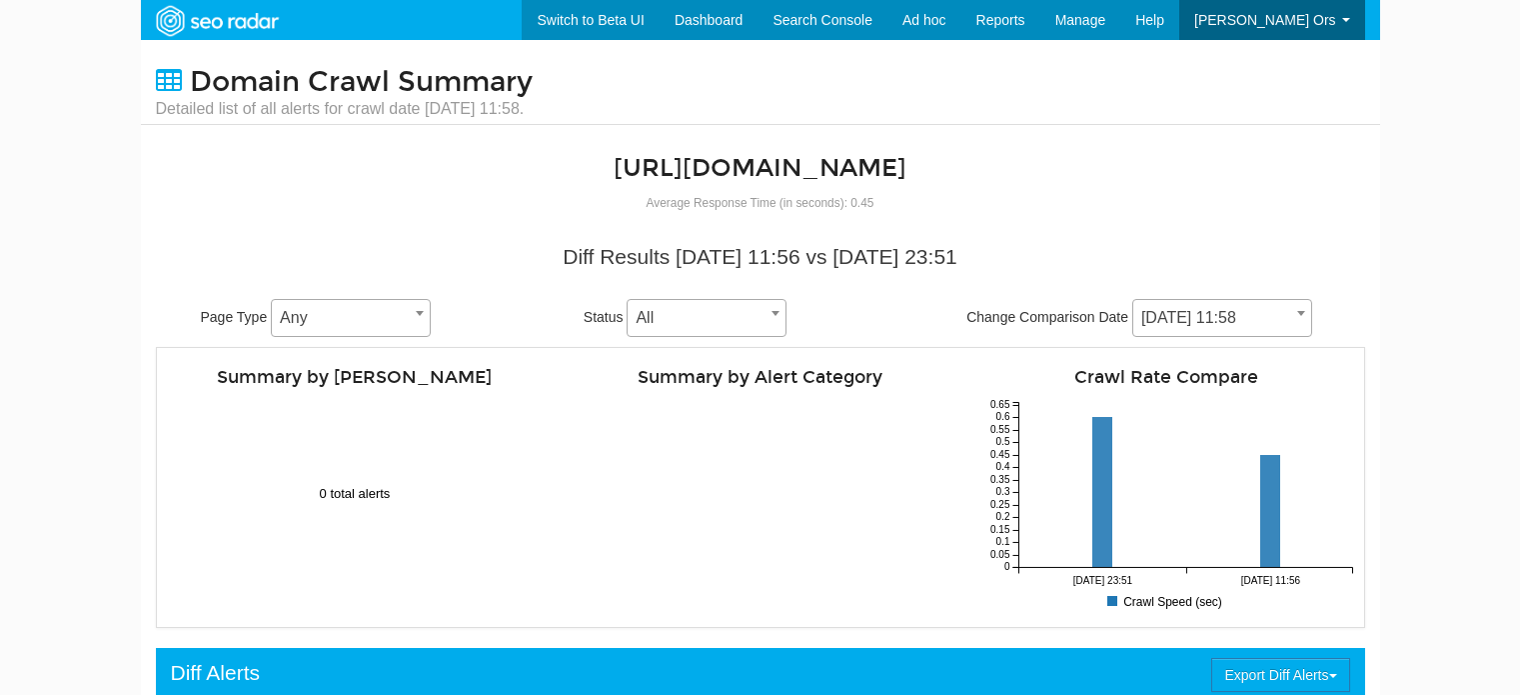
select select "2023863"
